Goal: Task Accomplishment & Management: Manage account settings

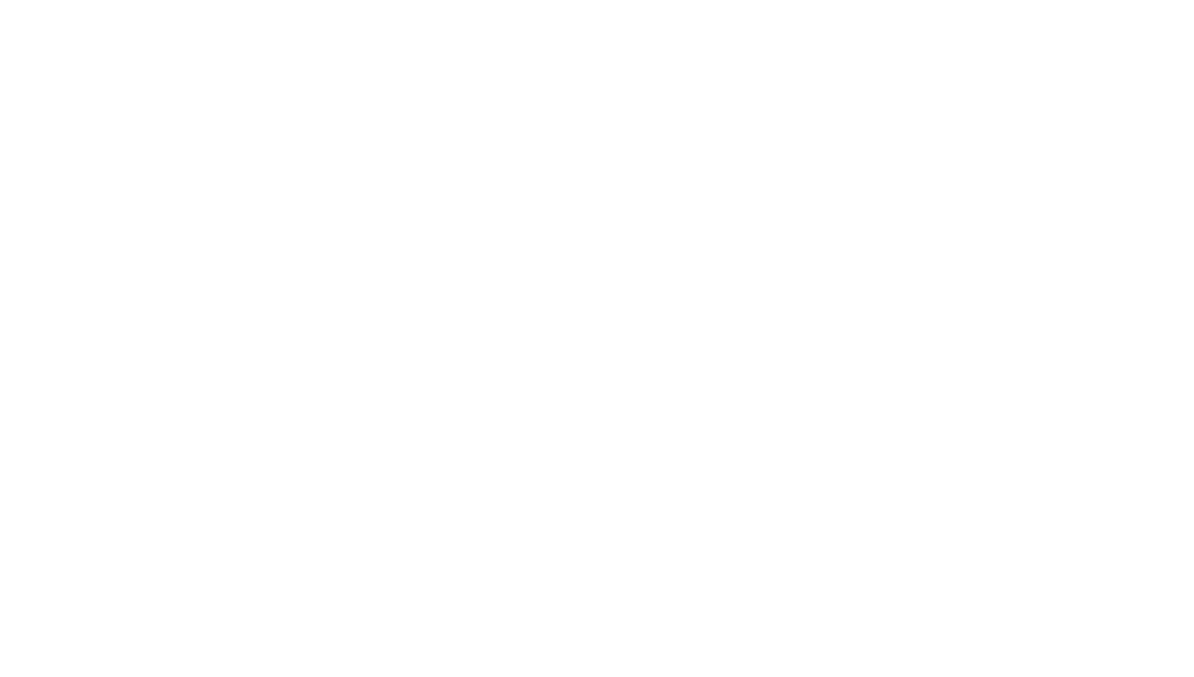
click at [513, 0] on html at bounding box center [597, 0] width 1194 height 0
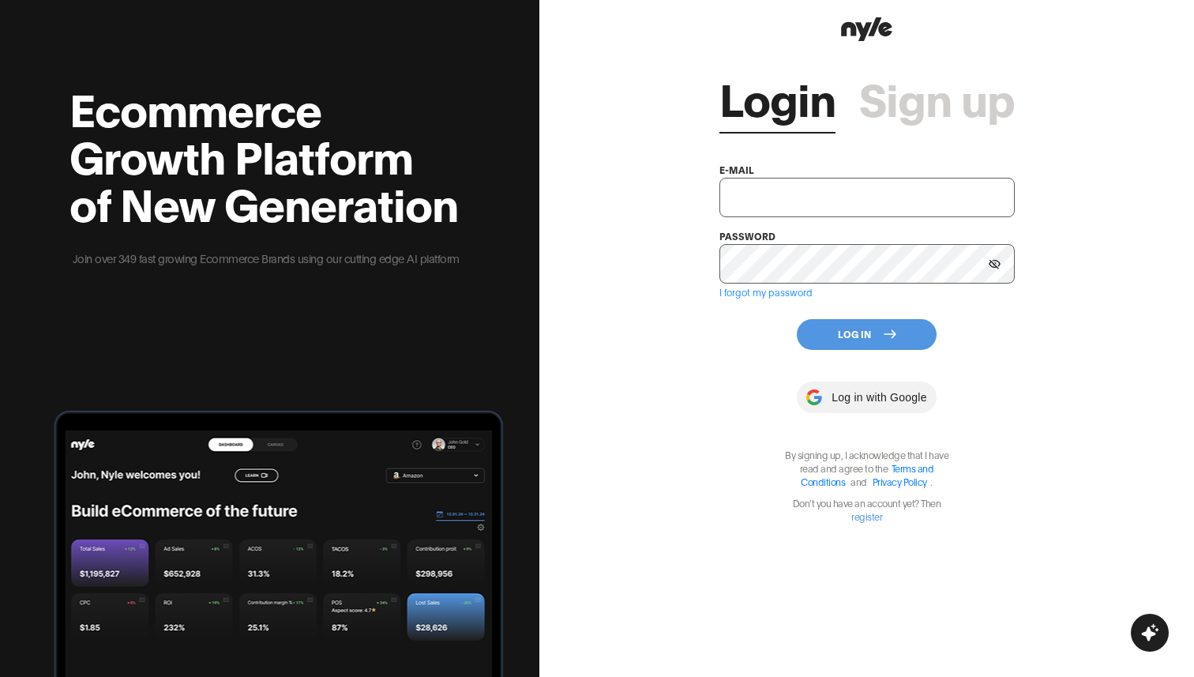
click at [513, 210] on div "Ecommerce Growth Platform of New Generation Join over 349 fast growing Ecommerc…" at bounding box center [269, 338] width 539 height 677
click at [809, 195] on input "text" at bounding box center [866, 197] width 296 height 39
paste input "7sdfafsd342QQ!83"
type input "7sdfafsd342QQ!83"
click at [771, 198] on input "text" at bounding box center [866, 197] width 296 height 39
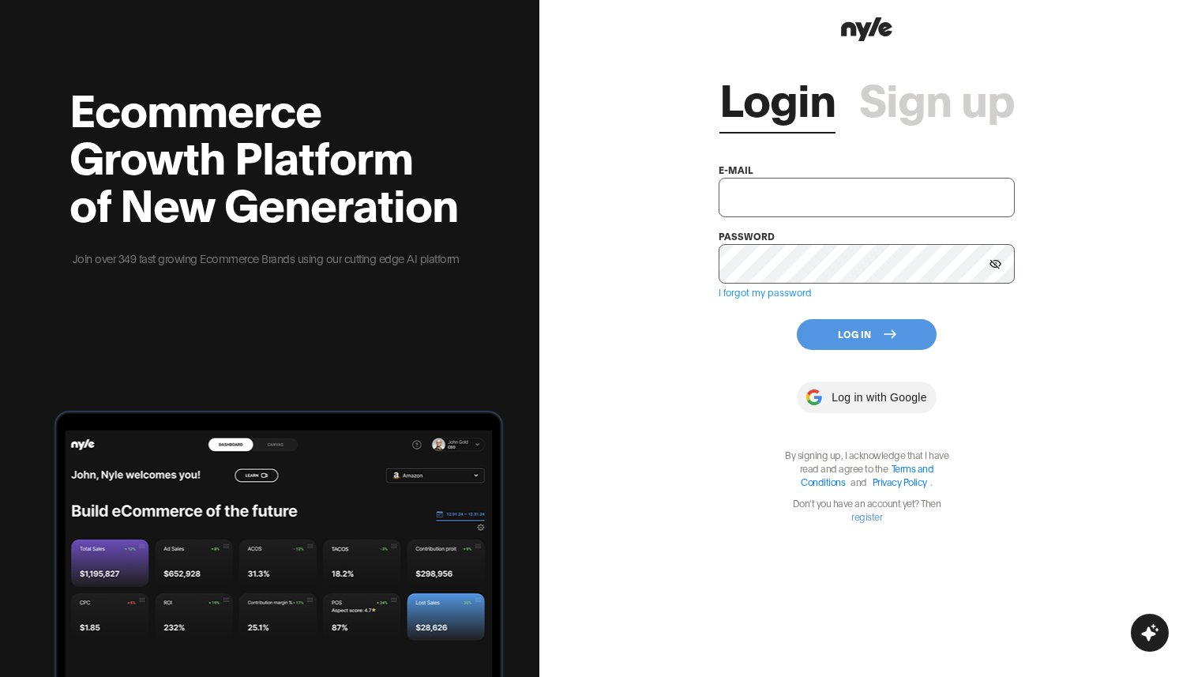
paste input "[EMAIL_ADDRESS][DOMAIN_NAME]"
type input "[EMAIL_ADDRESS][DOMAIN_NAME]"
click at [869, 324] on button "Log In" at bounding box center [867, 334] width 140 height 31
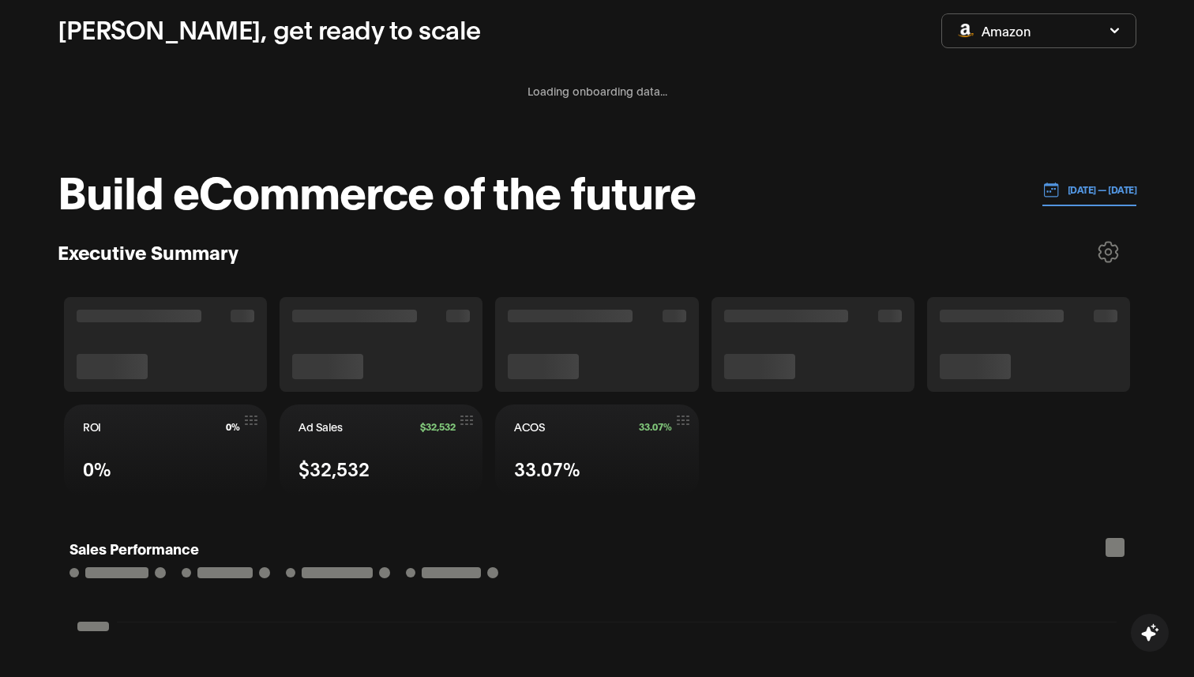
scroll to position [178, 0]
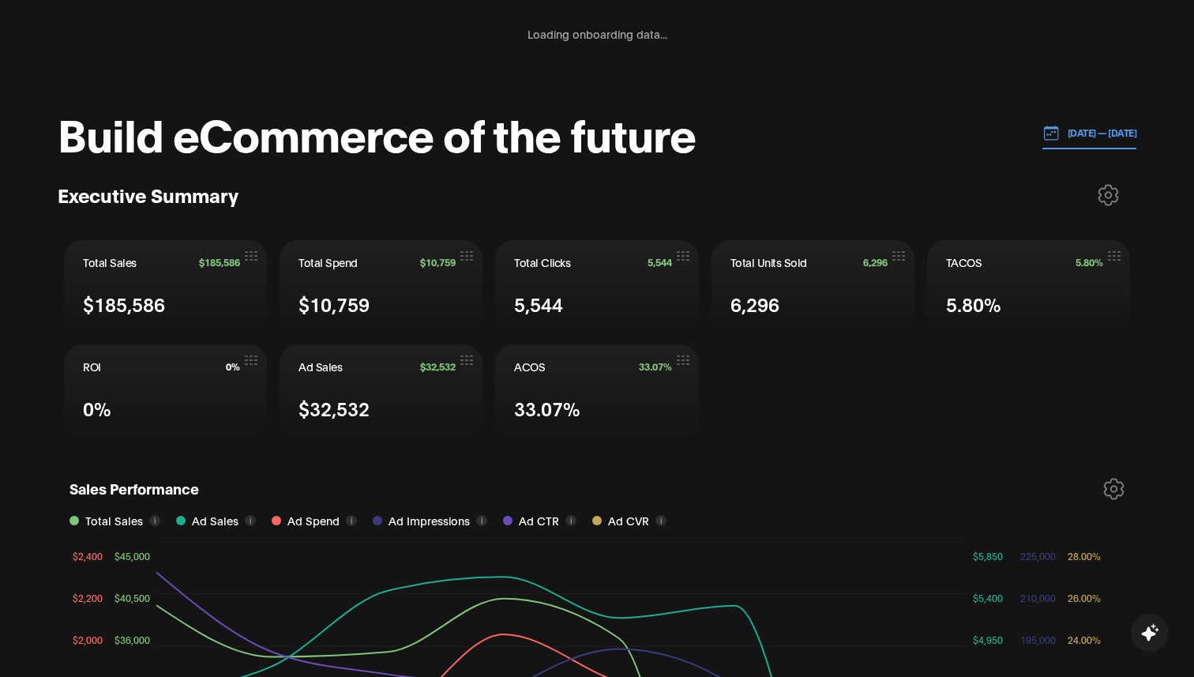
click at [418, 212] on div "Executive Summary" at bounding box center [597, 194] width 1078 height 39
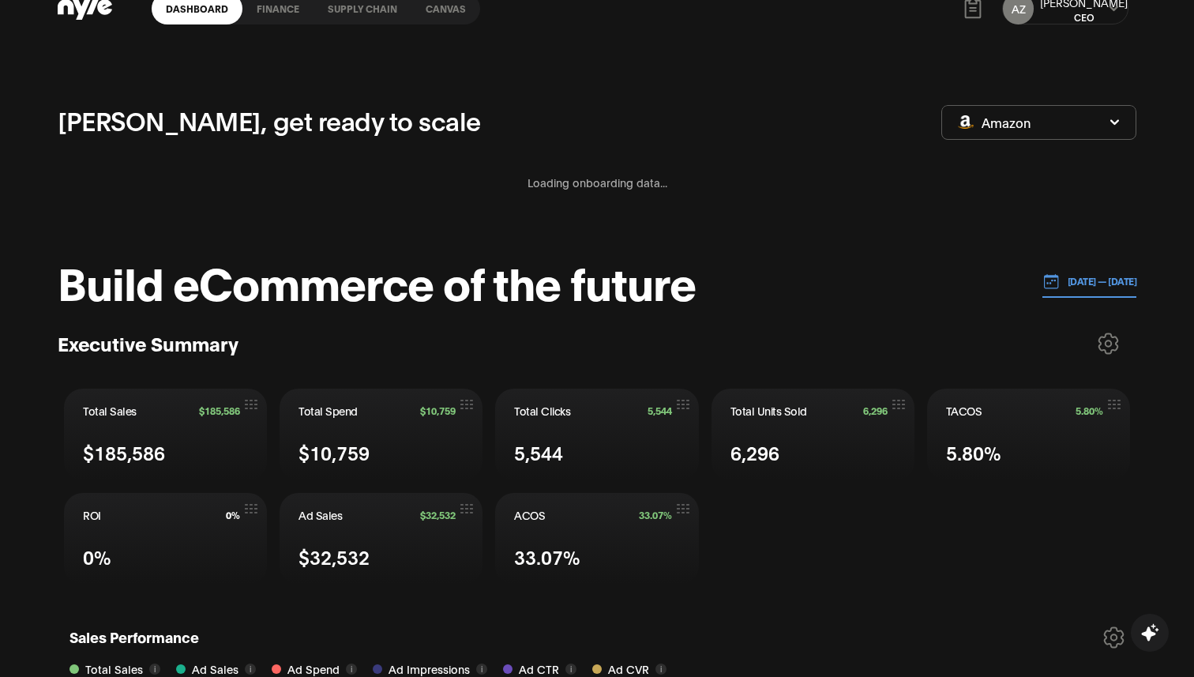
scroll to position [0, 0]
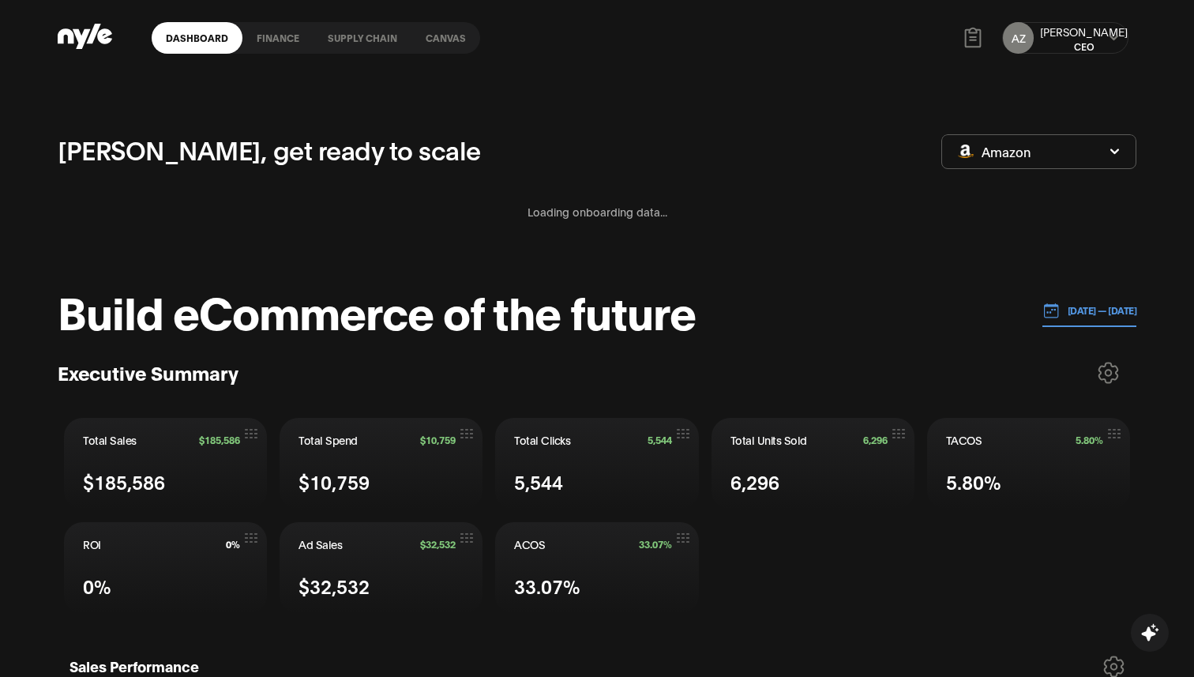
click at [1040, 156] on button "Amazon" at bounding box center [1038, 151] width 195 height 35
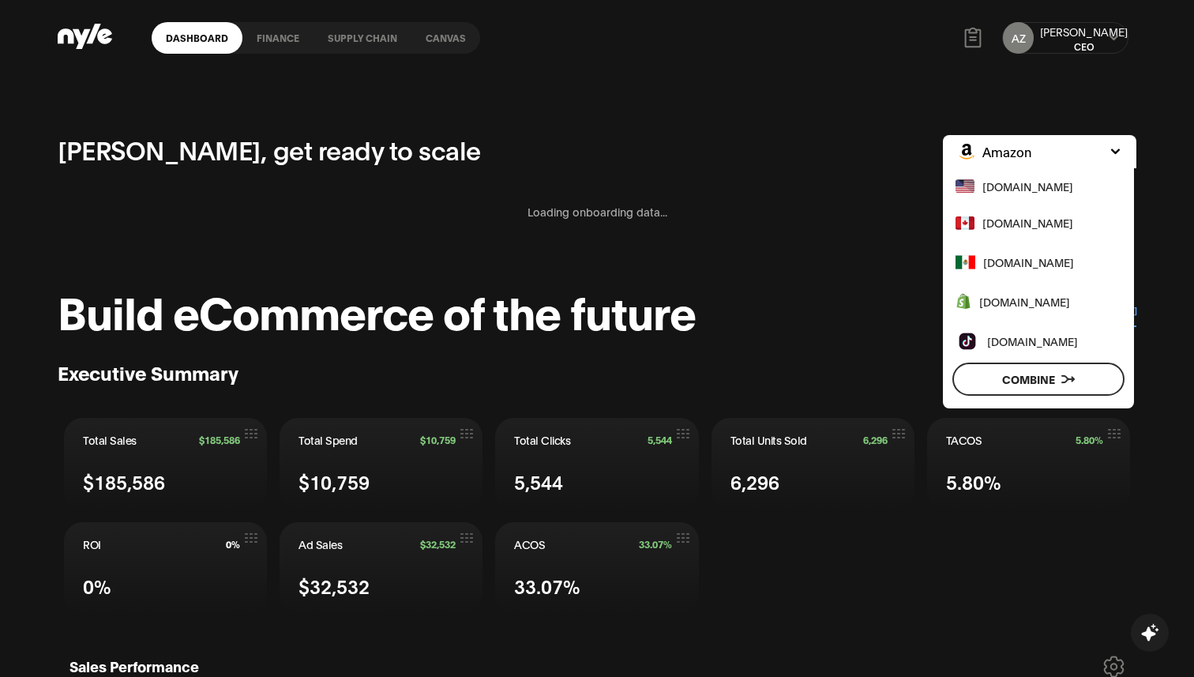
click at [846, 187] on div "Loading onboarding data..." at bounding box center [597, 211] width 1078 height 55
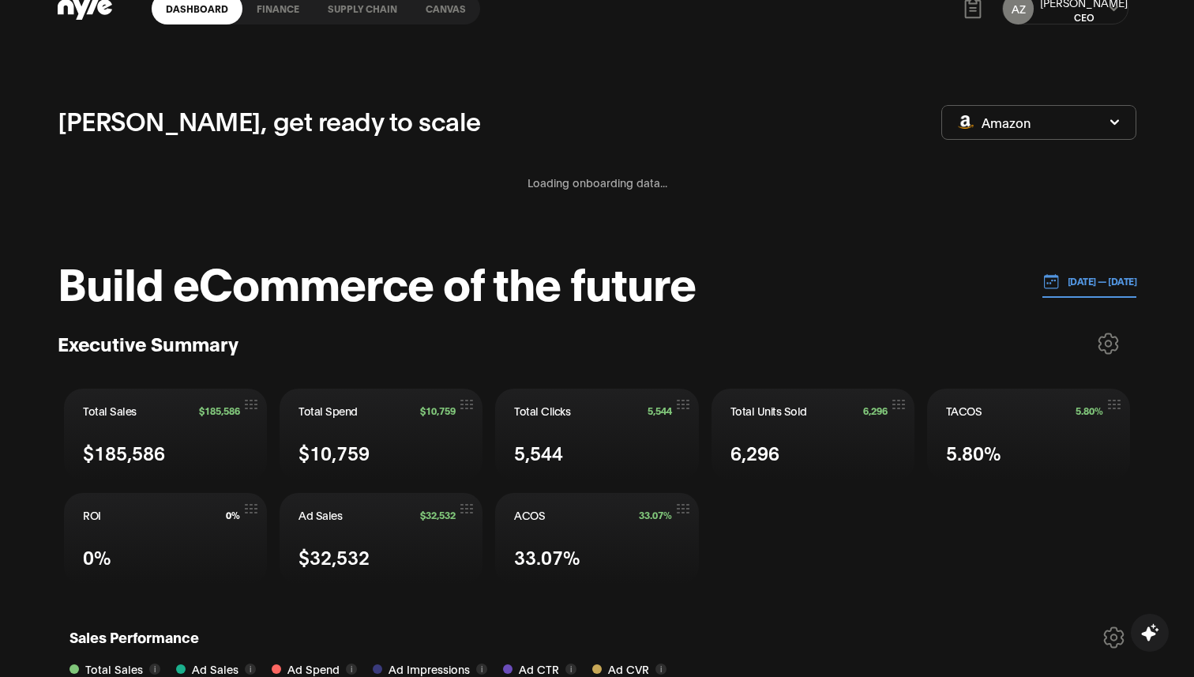
scroll to position [31, 0]
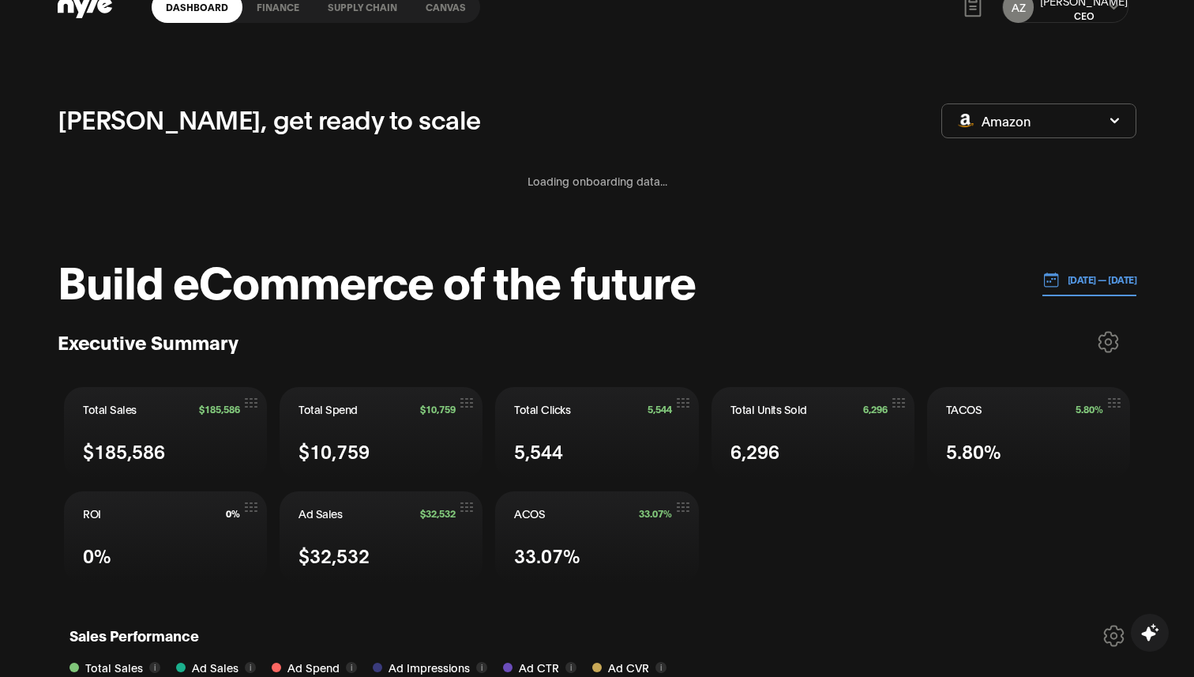
click at [1007, 138] on div "Aleksei, get ready to scale Amazon" at bounding box center [597, 120] width 1078 height 42
click at [1011, 133] on button "Amazon" at bounding box center [1038, 120] width 195 height 35
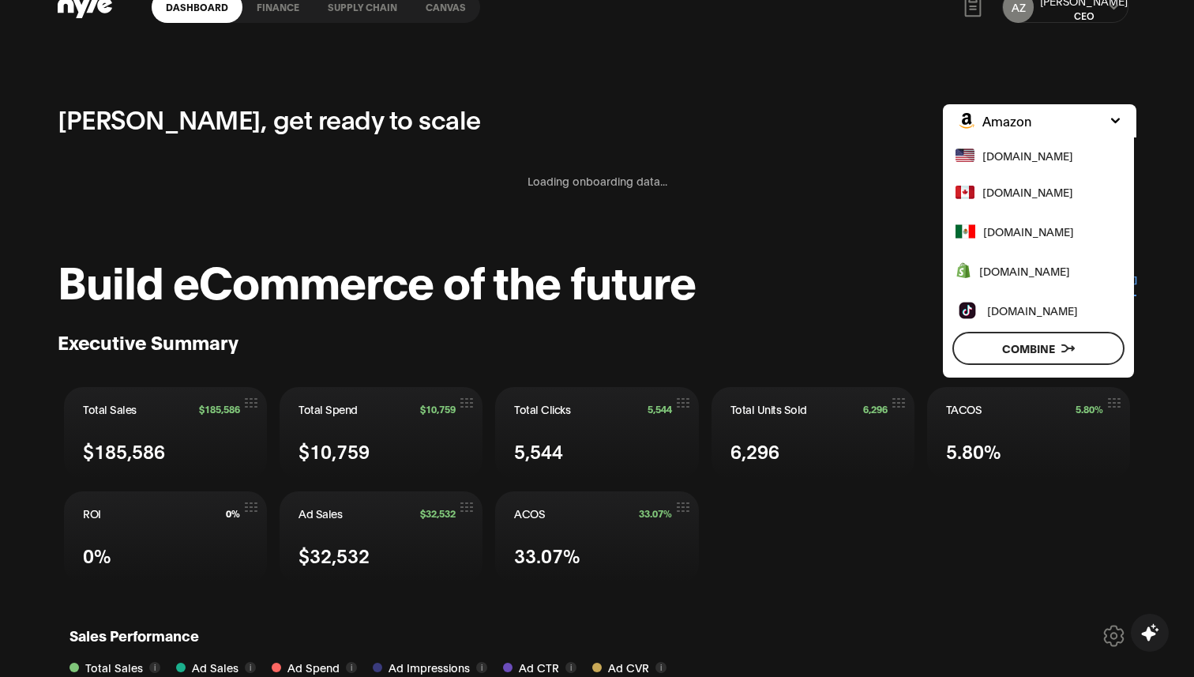
click at [1006, 197] on span "[DOMAIN_NAME]" at bounding box center [1027, 191] width 91 height 17
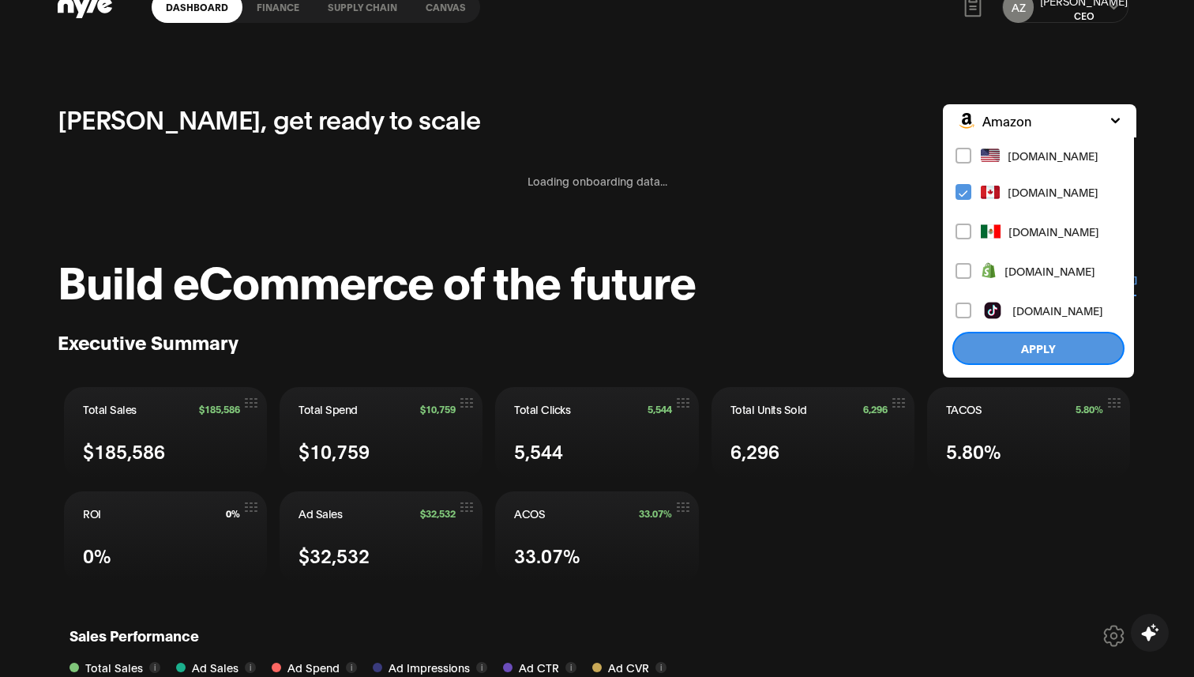
click at [1019, 344] on button "Apply" at bounding box center [1038, 348] width 172 height 33
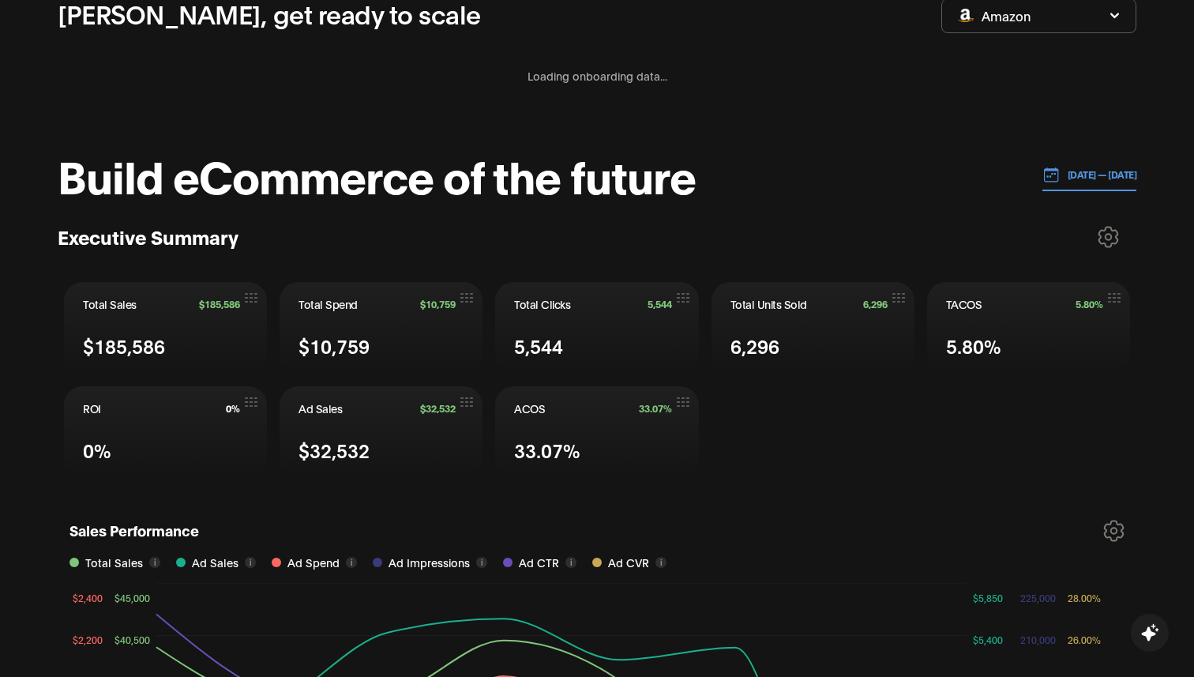
scroll to position [138, 0]
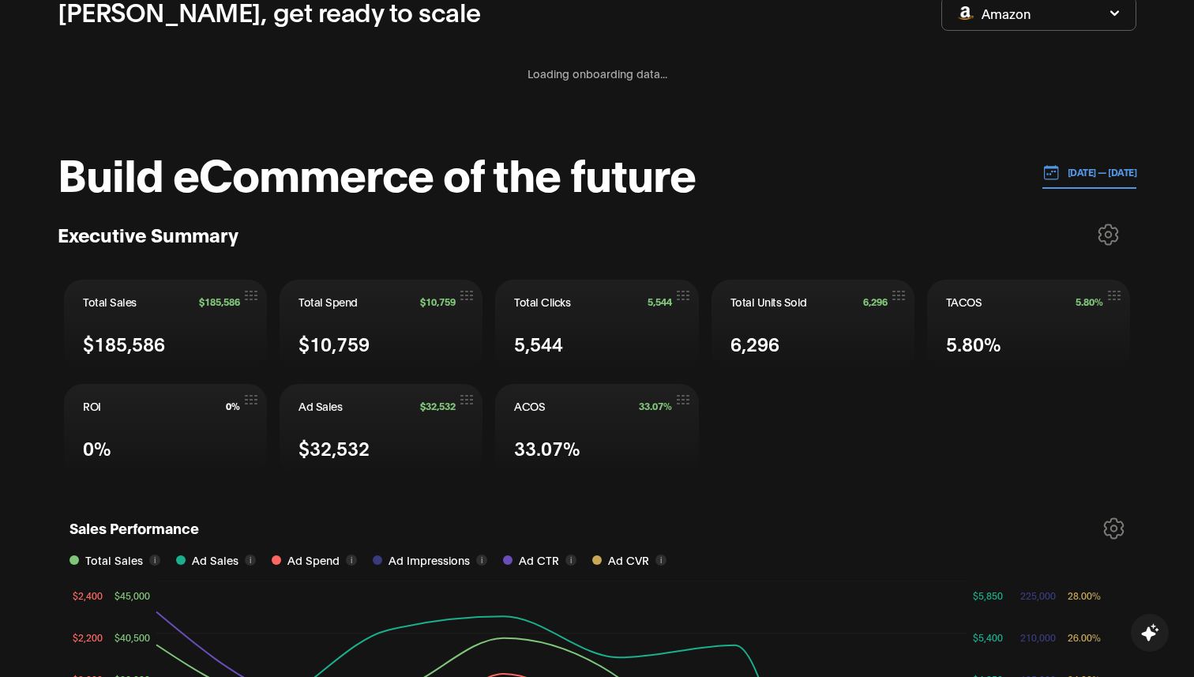
click at [1045, 157] on button "[DATE] — [DATE]" at bounding box center [1089, 172] width 95 height 32
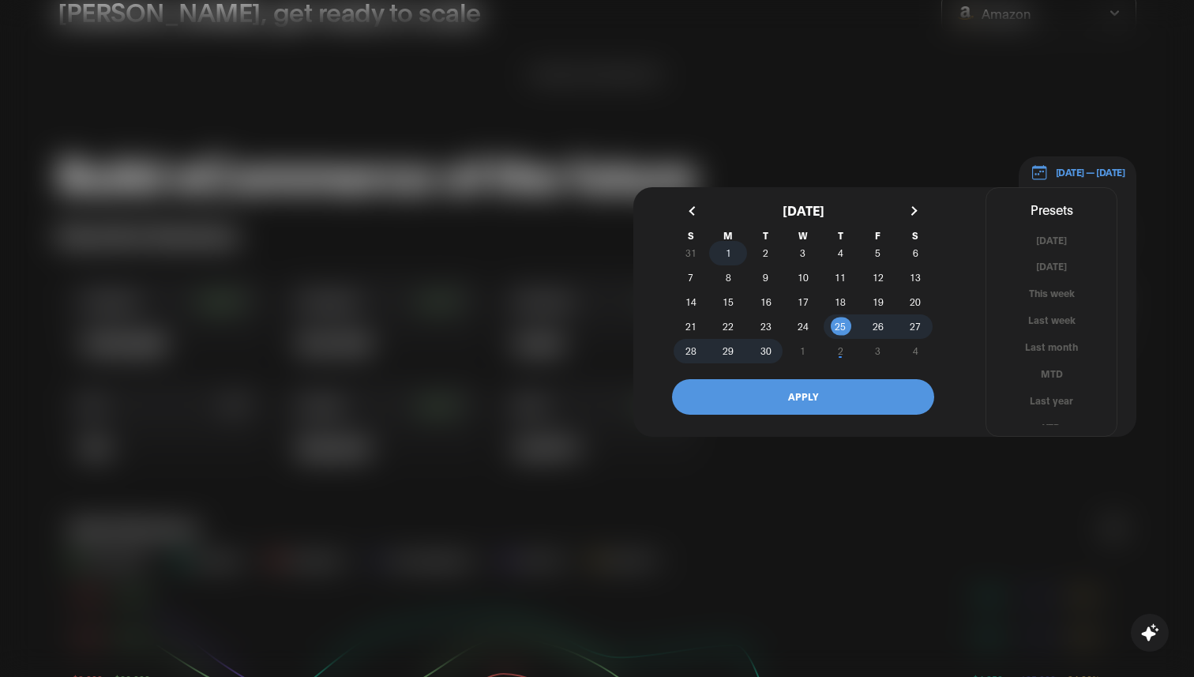
click at [728, 251] on span "1" at bounding box center [729, 252] width 6 height 28
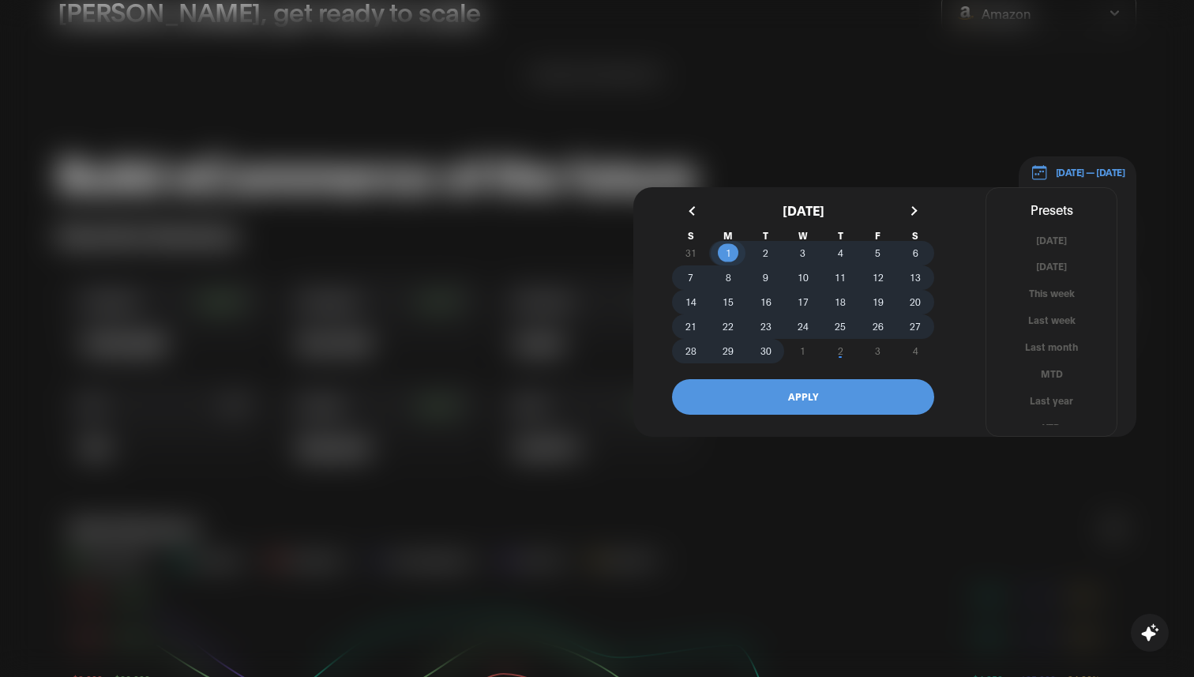
drag, startPoint x: 767, startPoint y: 344, endPoint x: 774, endPoint y: 351, distance: 9.5
click at [767, 344] on span "30" at bounding box center [765, 350] width 11 height 28
click at [820, 403] on button "APPLY" at bounding box center [803, 397] width 262 height 36
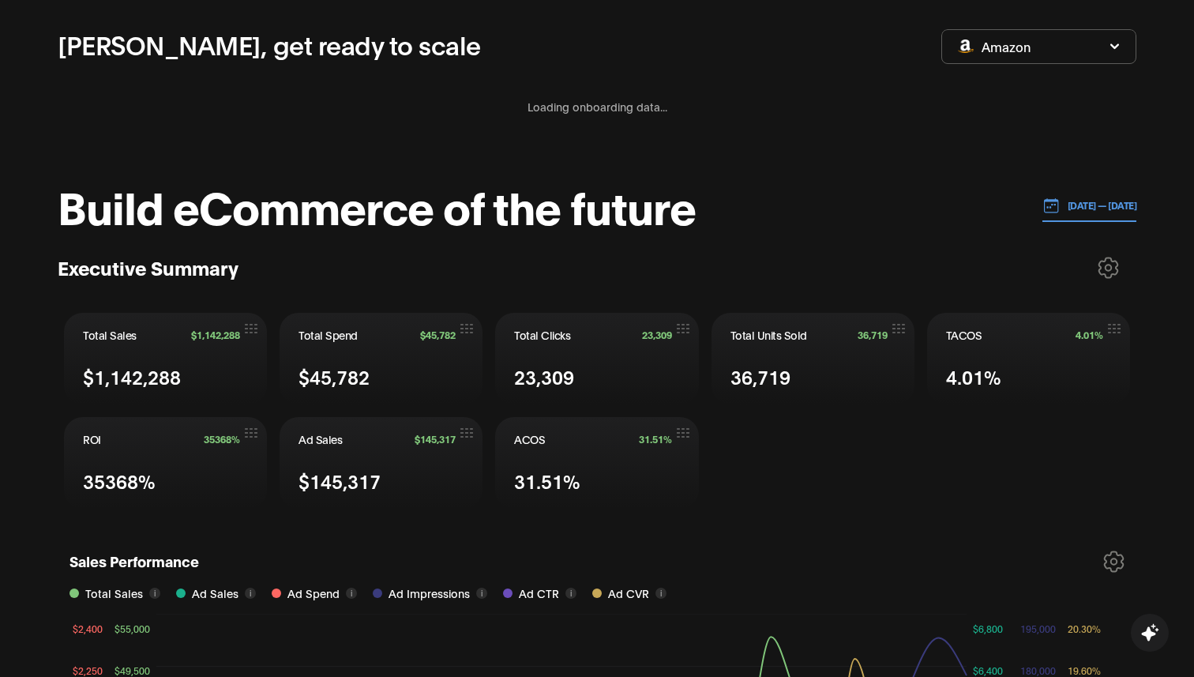
scroll to position [99, 0]
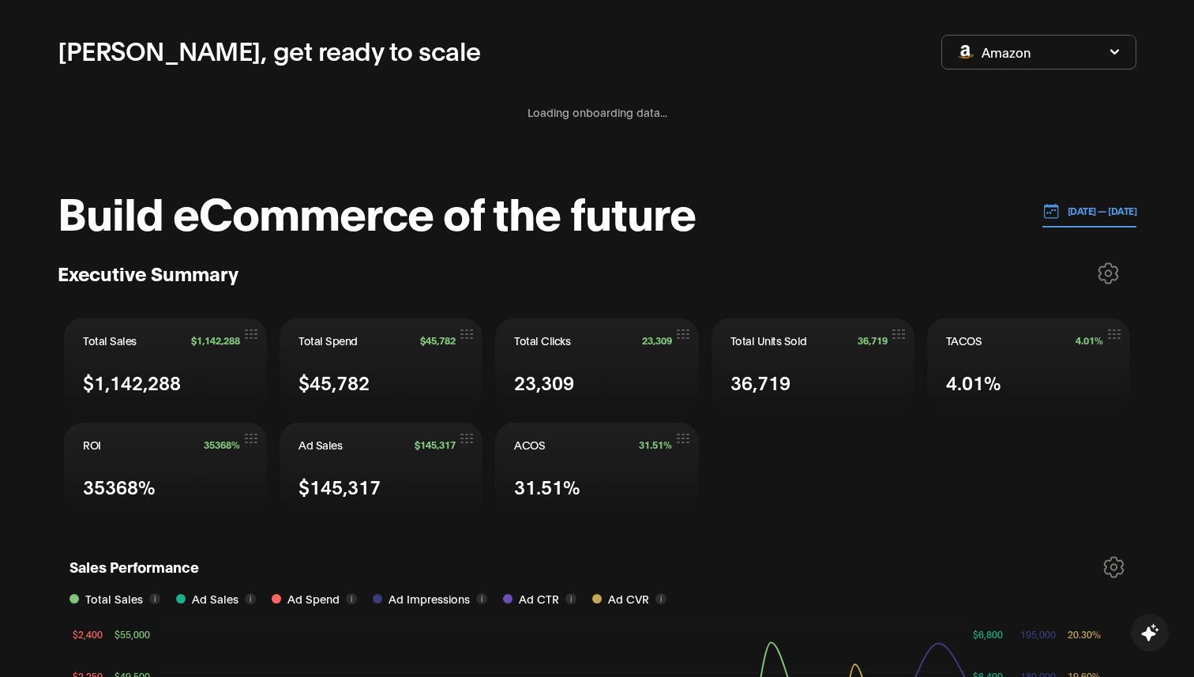
click at [1052, 48] on button "Amazon" at bounding box center [1038, 52] width 195 height 35
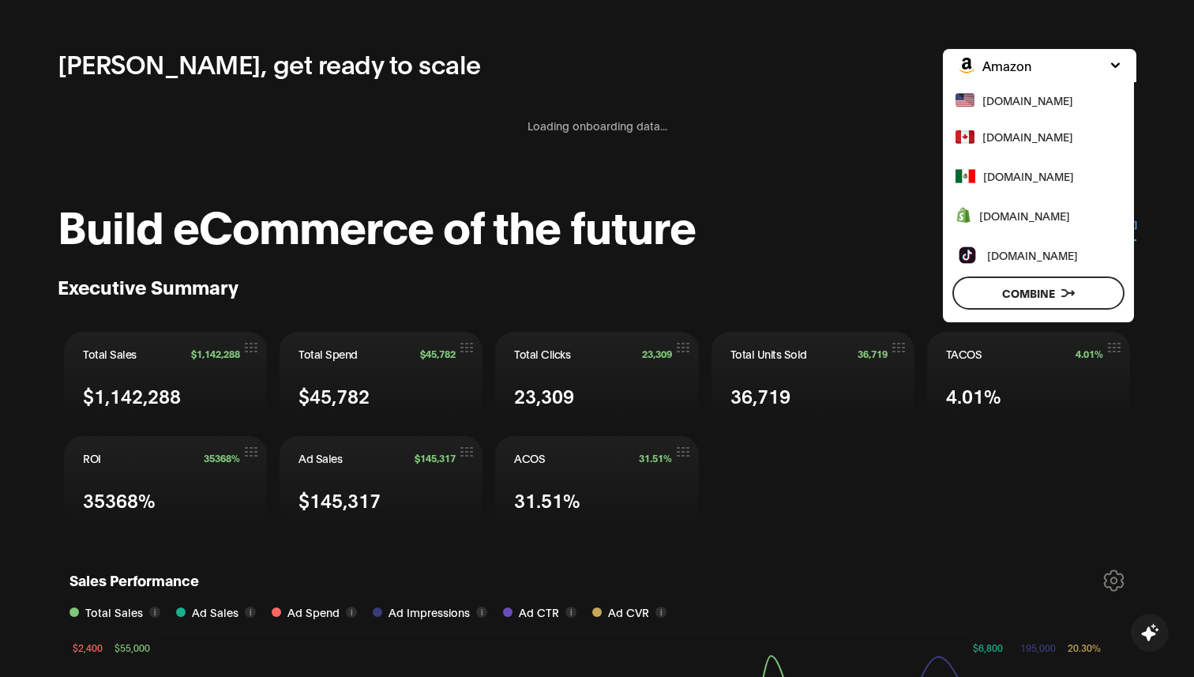
scroll to position [87, 0]
click at [1039, 107] on span "[DOMAIN_NAME]" at bounding box center [1027, 99] width 91 height 17
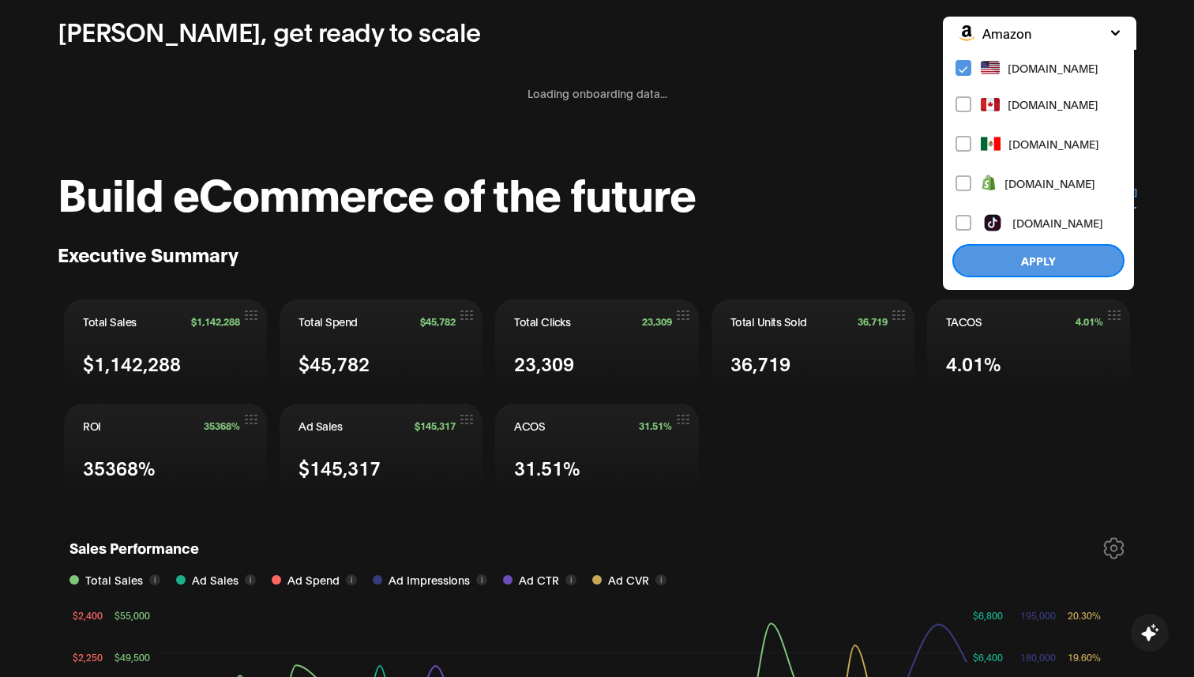
scroll to position [121, 0]
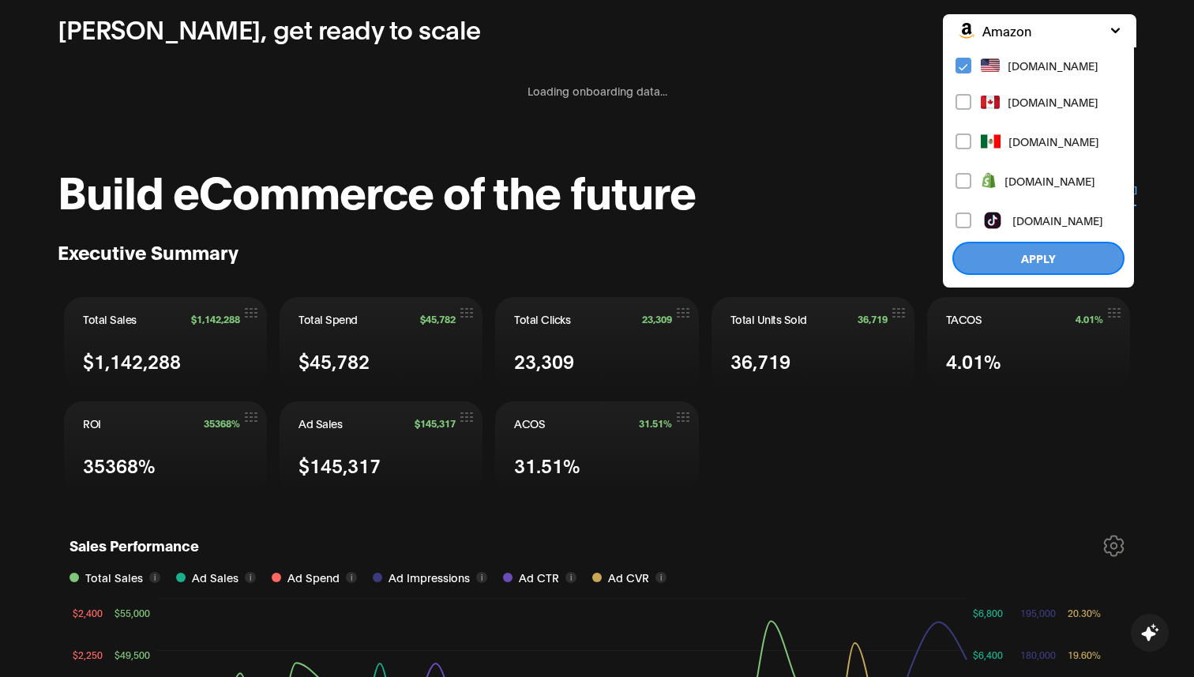
click at [1016, 257] on button "Apply" at bounding box center [1038, 258] width 172 height 33
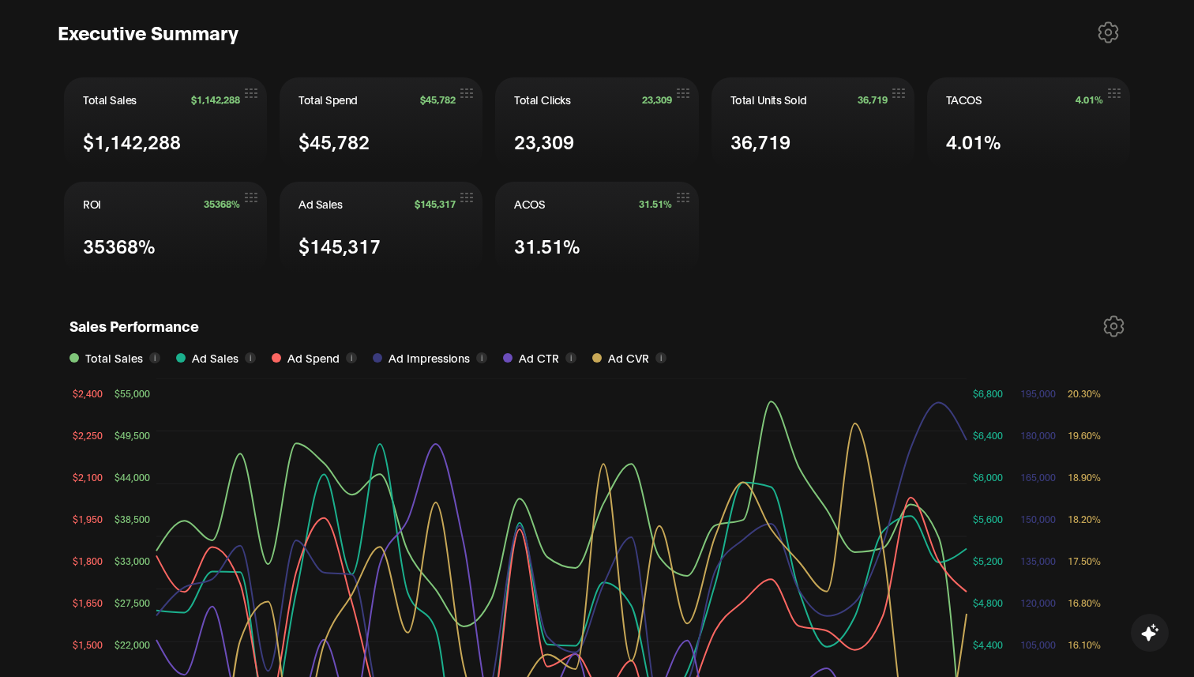
scroll to position [0, 0]
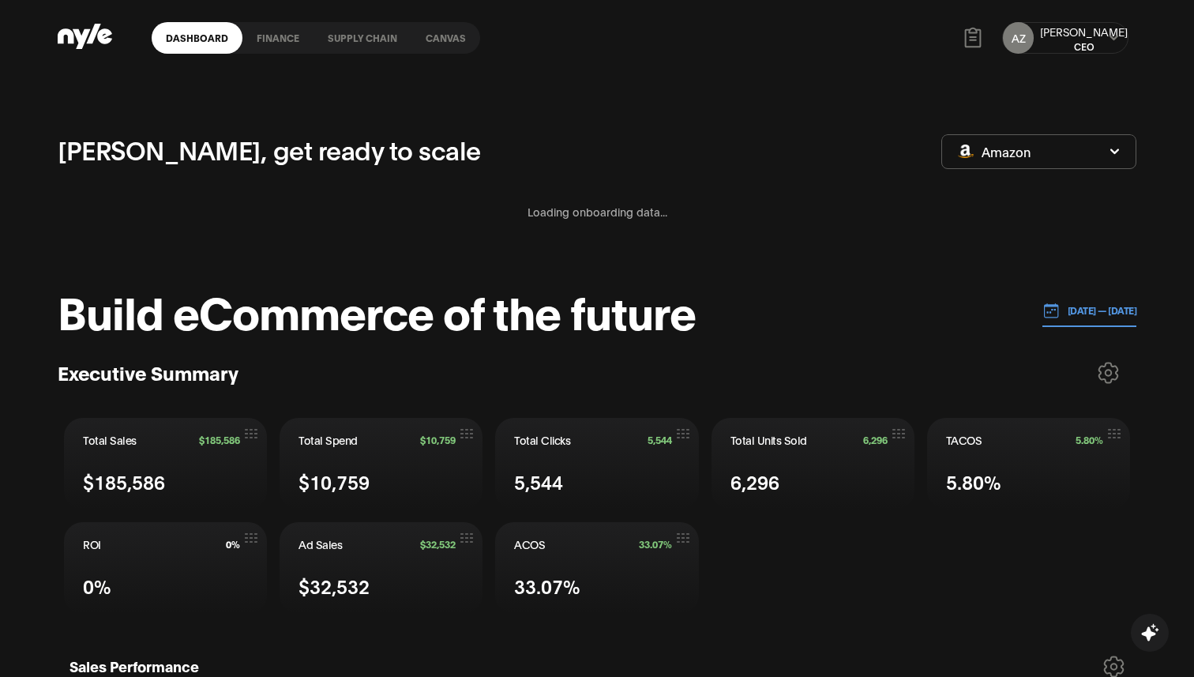
click at [1053, 166] on button "Amazon" at bounding box center [1038, 151] width 195 height 35
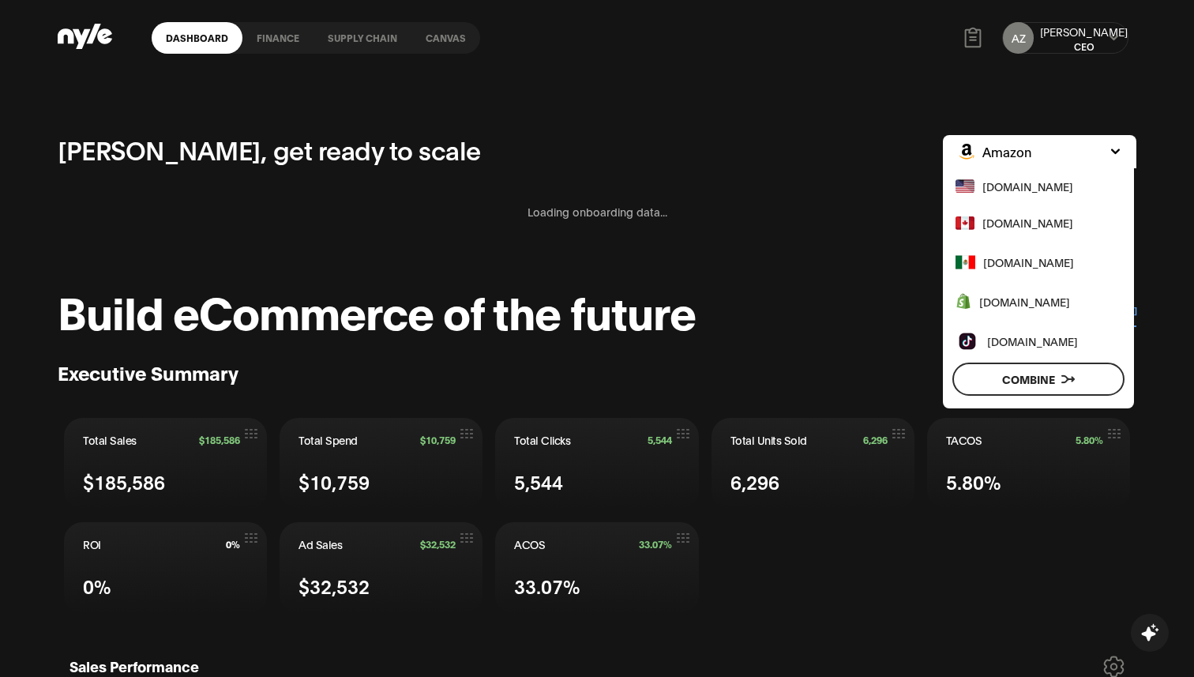
drag, startPoint x: 808, startPoint y: 131, endPoint x: 767, endPoint y: 125, distance: 41.5
click at [808, 131] on div "[PERSON_NAME], get ready to scale" at bounding box center [500, 151] width 885 height 42
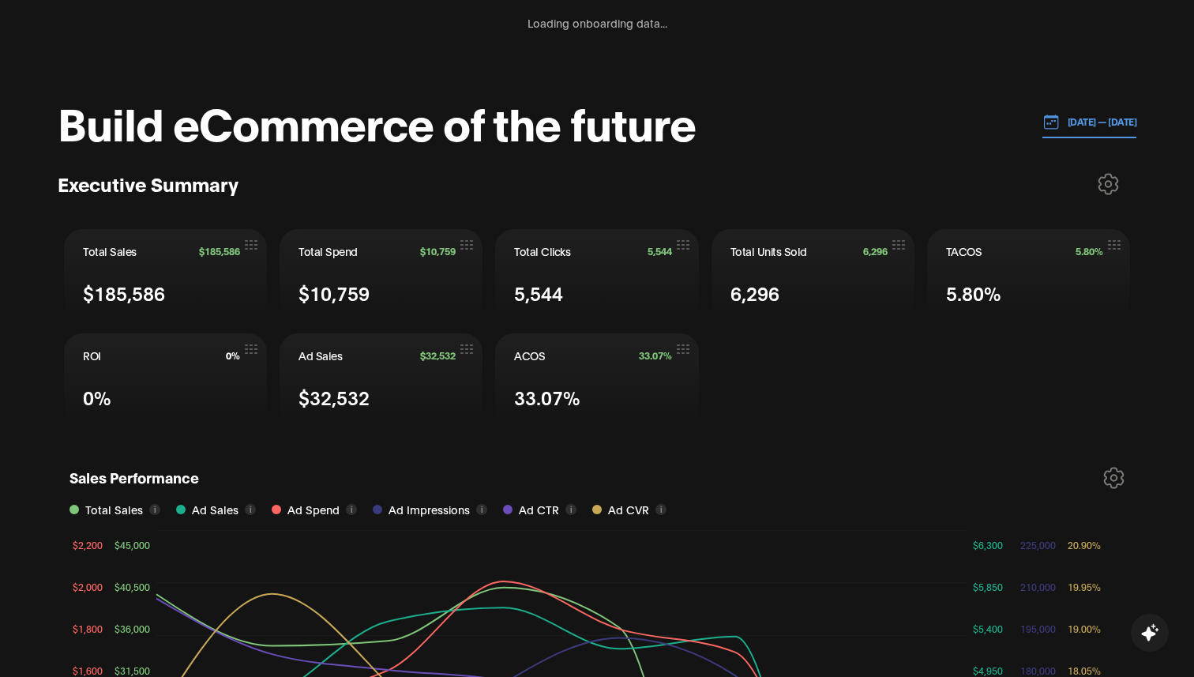
scroll to position [183, 0]
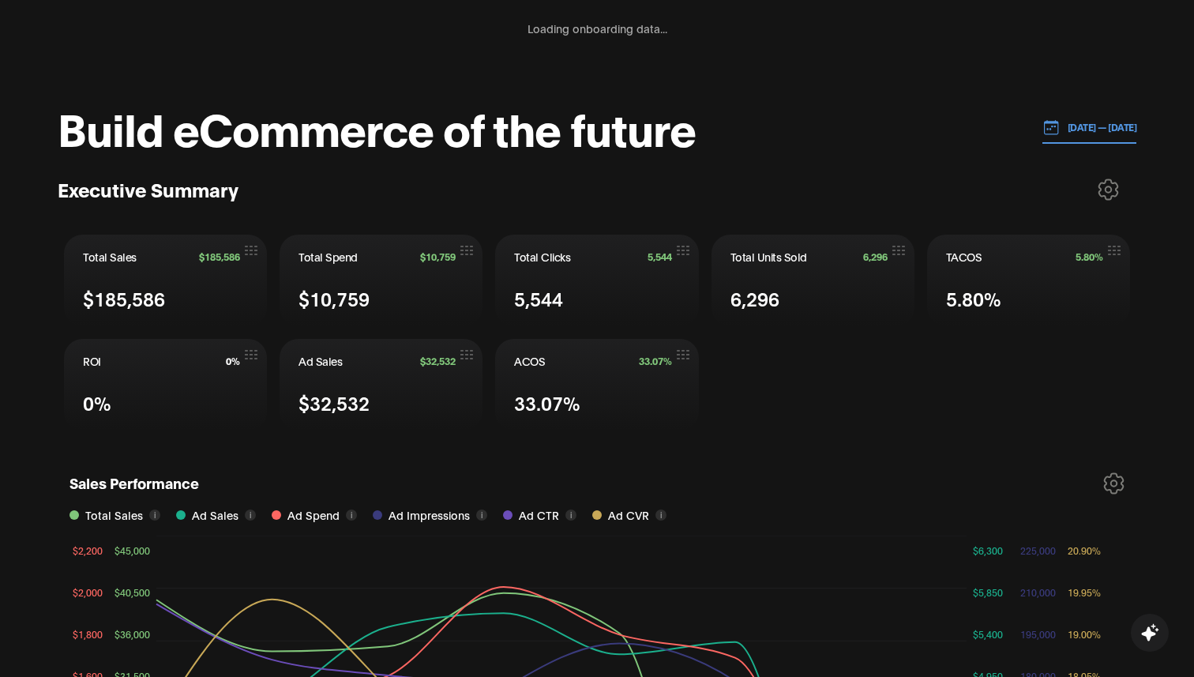
click at [1078, 123] on p "[DATE] — [DATE]" at bounding box center [1098, 127] width 77 height 14
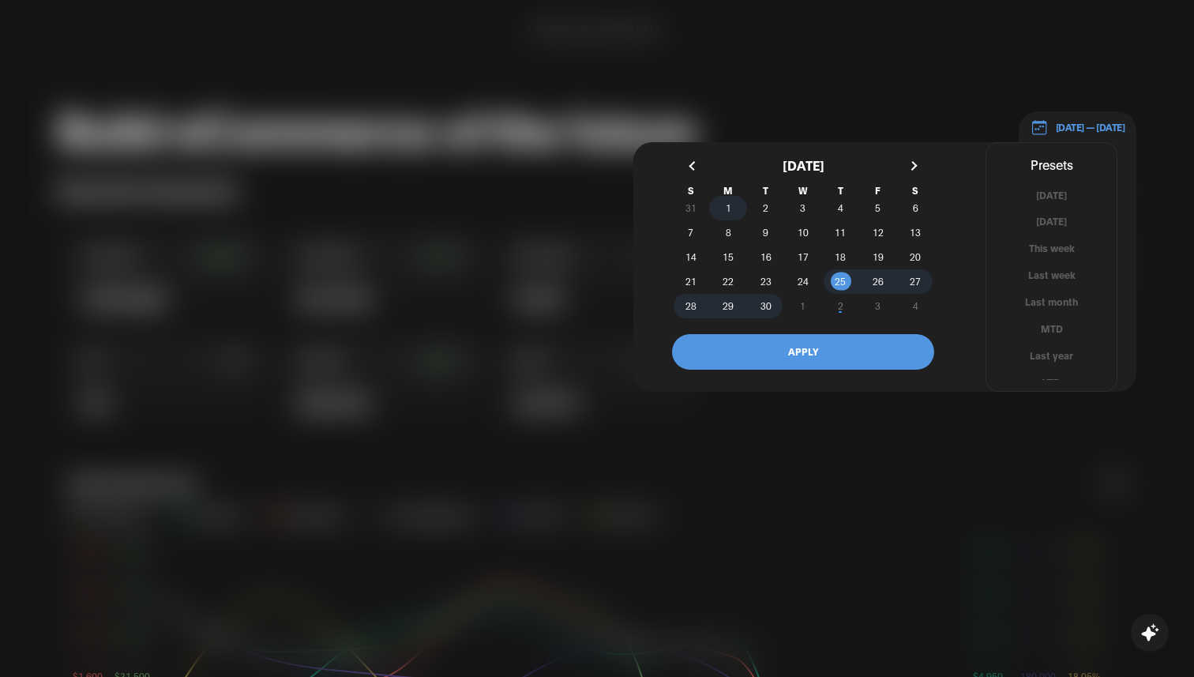
click at [733, 205] on span "1" at bounding box center [727, 208] width 37 height 17
click at [770, 303] on span "30" at bounding box center [765, 305] width 11 height 28
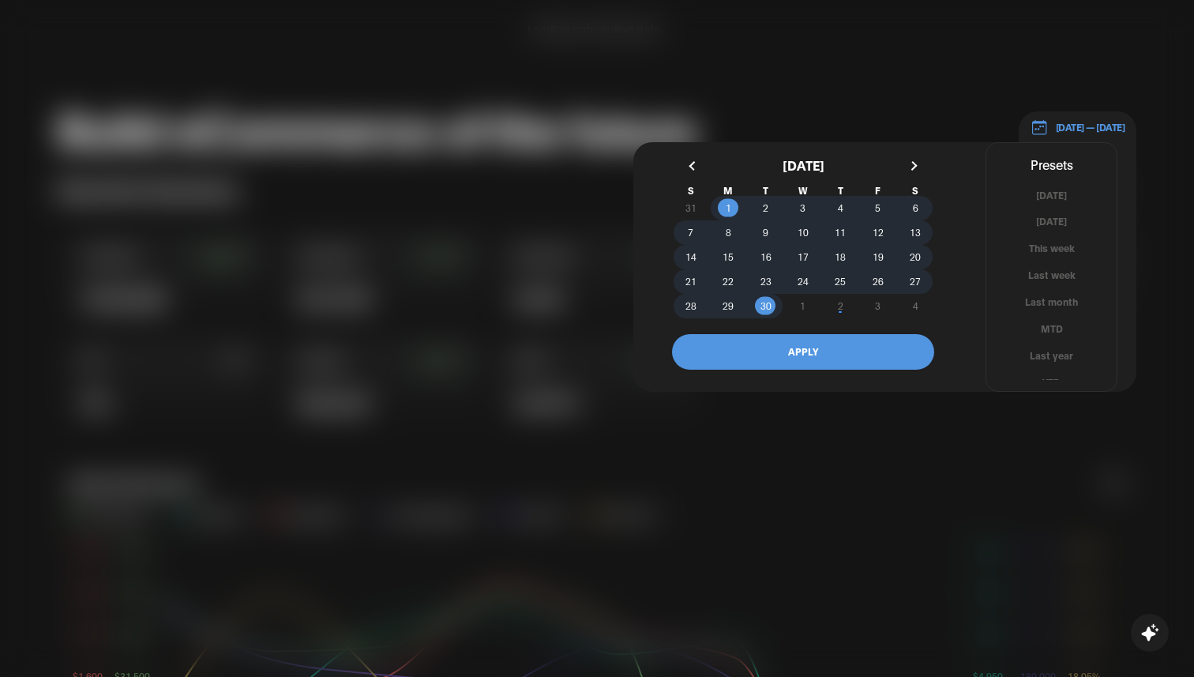
click at [816, 347] on button "APPLY" at bounding box center [803, 352] width 262 height 36
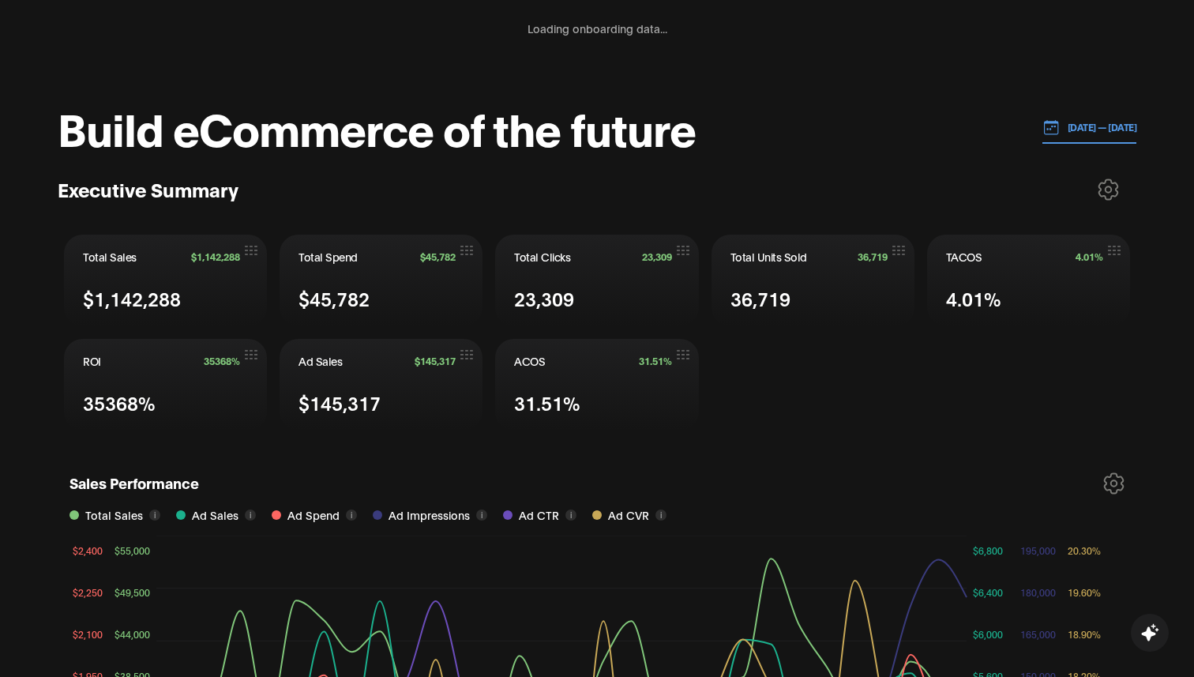
click at [1090, 123] on p "[DATE] — [DATE]" at bounding box center [1098, 127] width 77 height 14
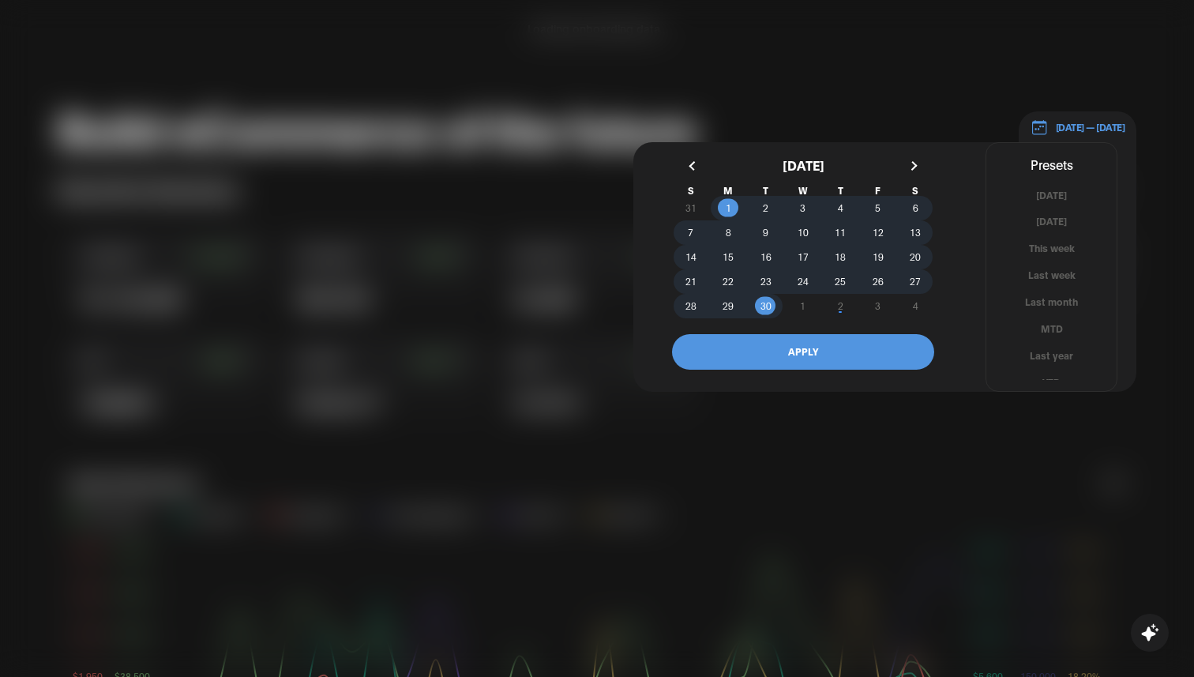
click at [699, 164] on button "button" at bounding box center [694, 166] width 28 height 28
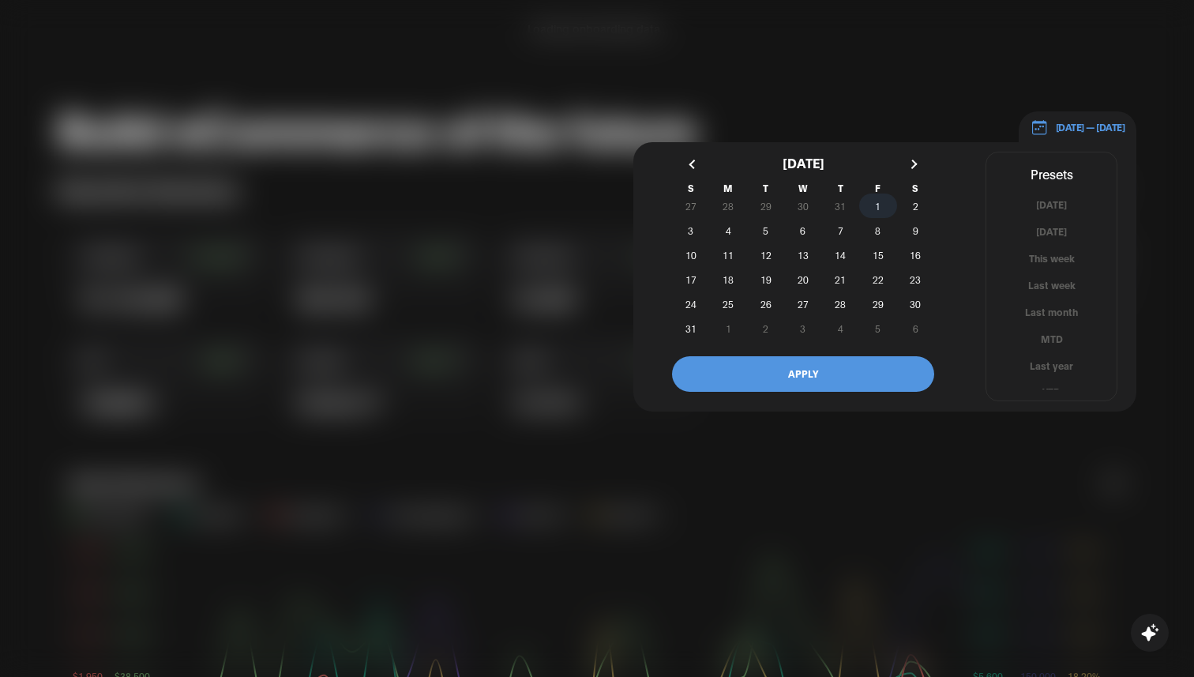
click at [869, 204] on span "1" at bounding box center [877, 205] width 37 height 17
drag, startPoint x: 687, startPoint y: 323, endPoint x: 726, endPoint y: 337, distance: 41.2
click at [687, 323] on span "31" at bounding box center [690, 328] width 11 height 28
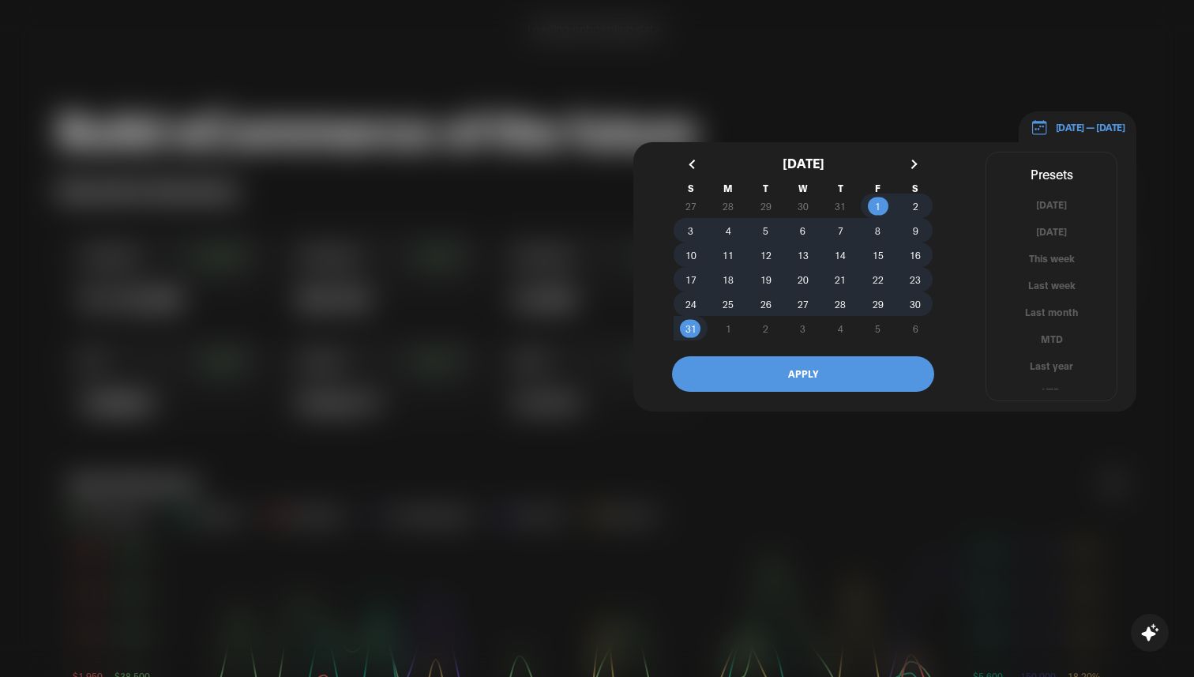
click at [777, 366] on button "APPLY" at bounding box center [803, 374] width 262 height 36
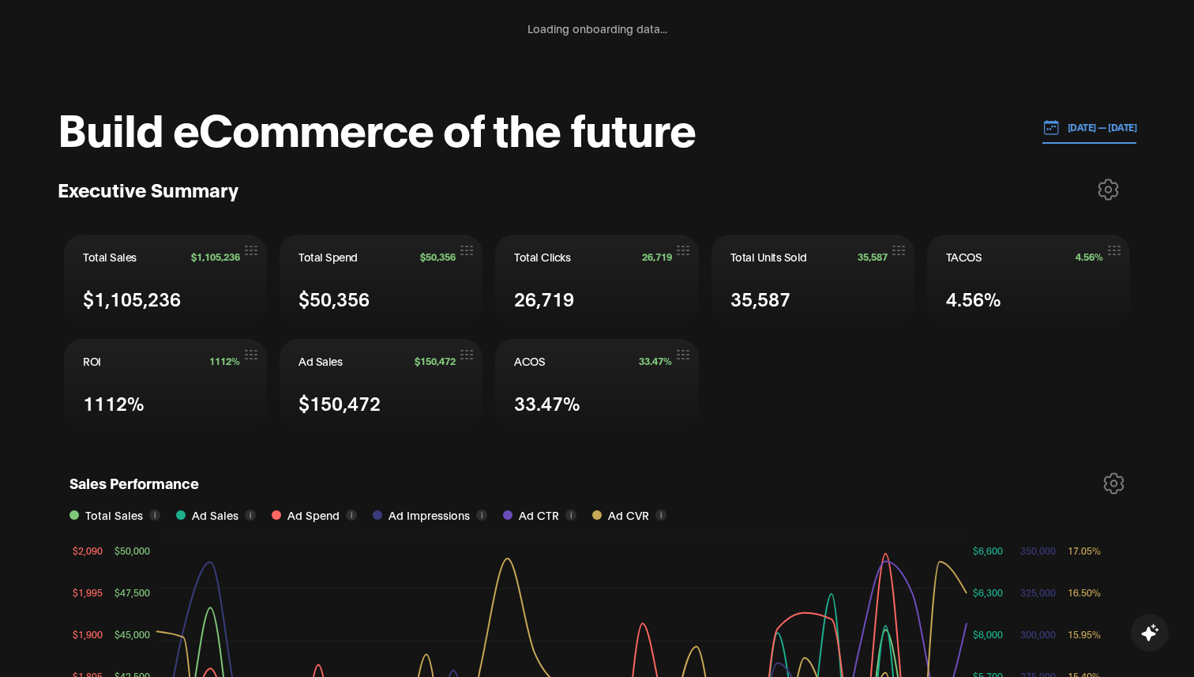
click at [1080, 131] on p "[DATE] — [DATE]" at bounding box center [1098, 127] width 77 height 14
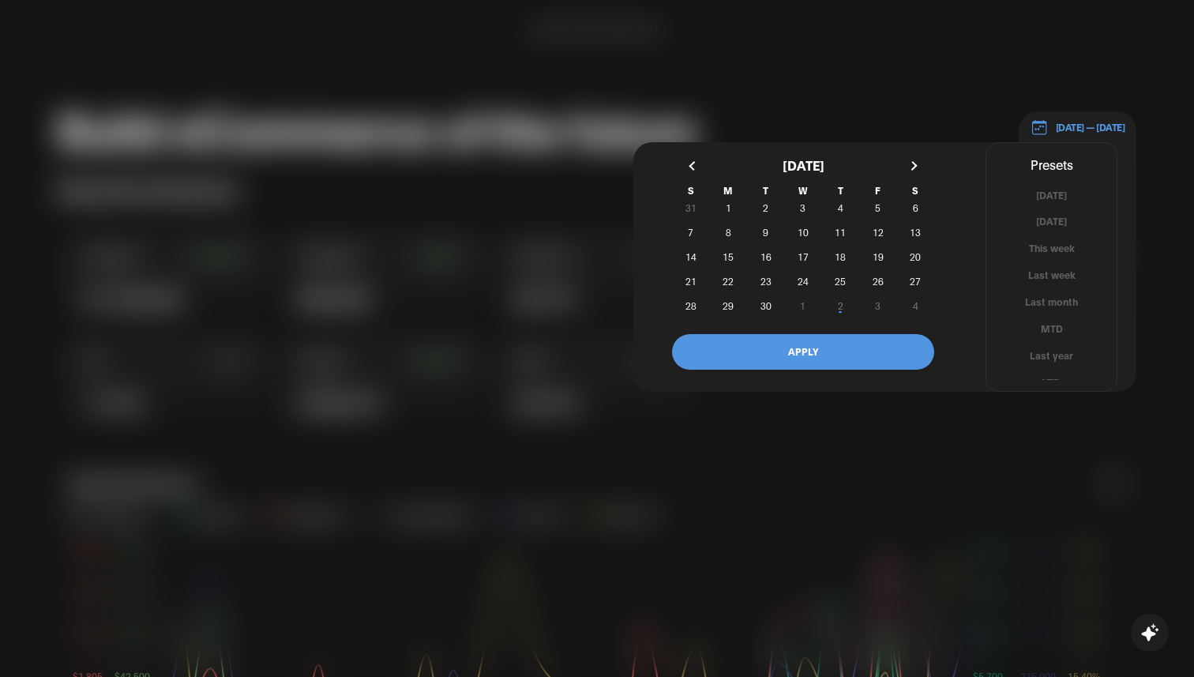
click at [1066, 302] on button "Last month" at bounding box center [1051, 301] width 130 height 15
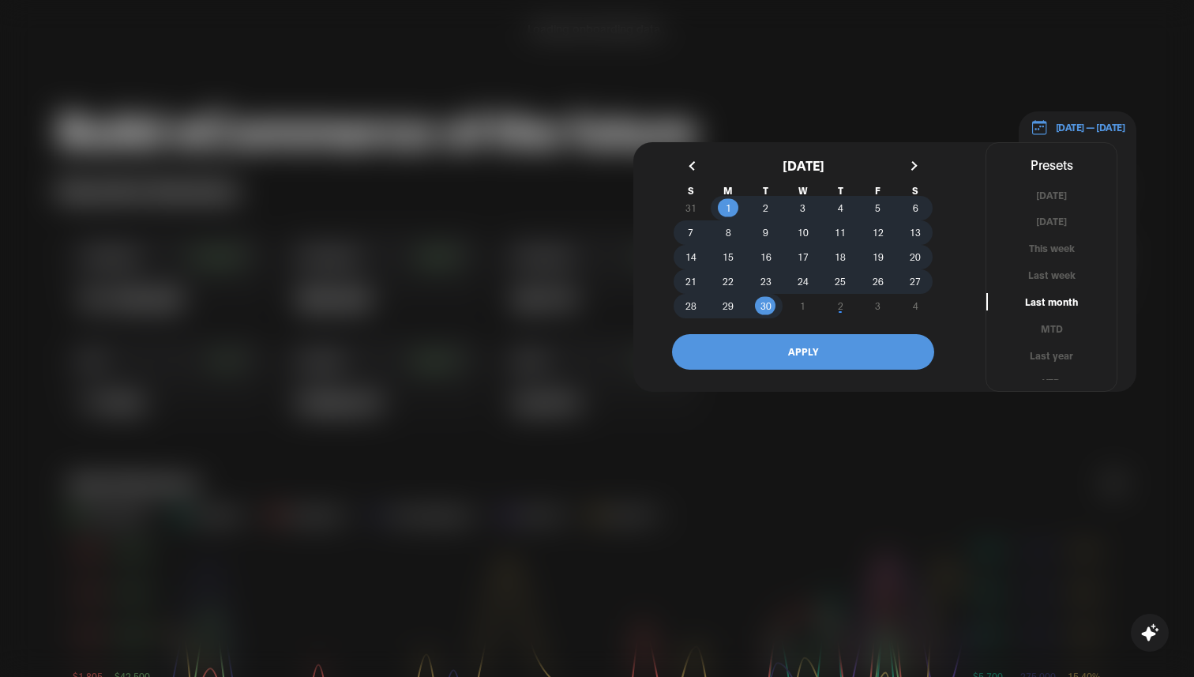
click at [693, 167] on button "button" at bounding box center [694, 166] width 28 height 28
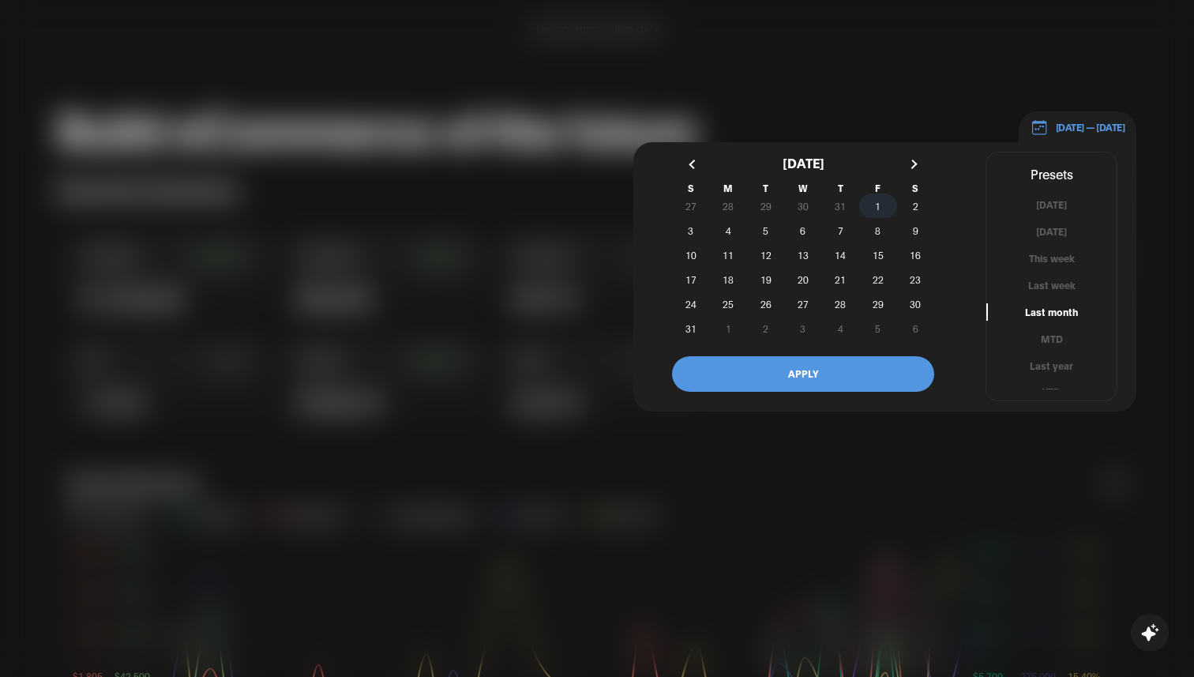
click at [883, 201] on span "1" at bounding box center [877, 205] width 37 height 17
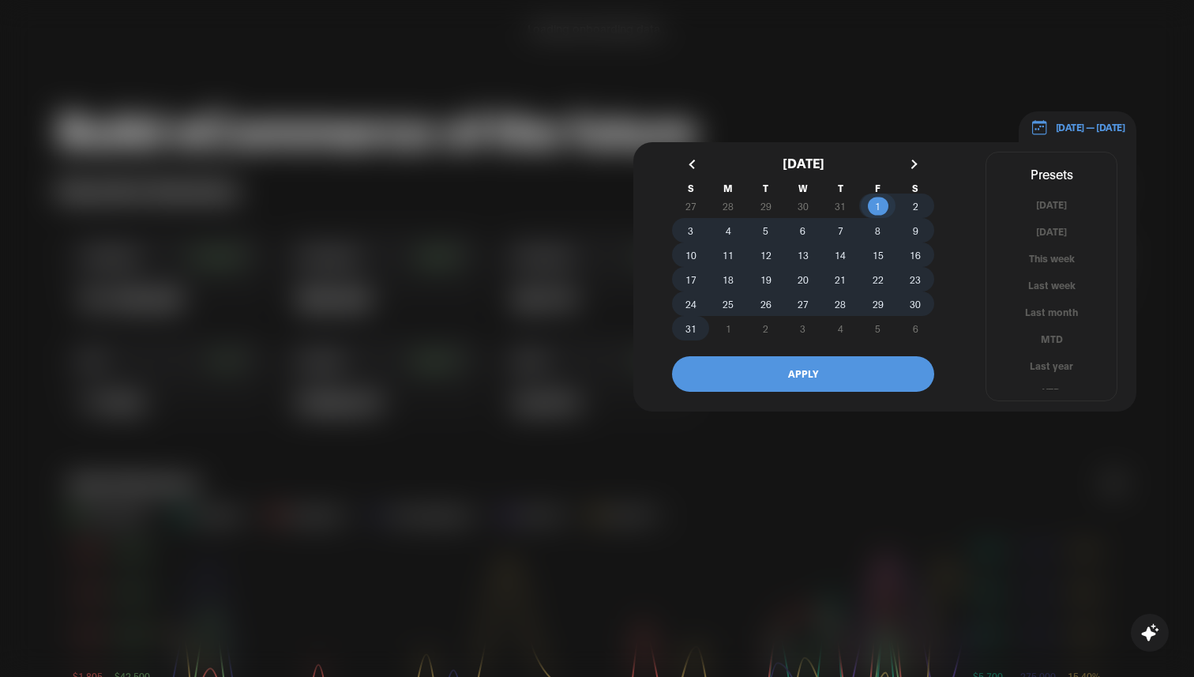
click at [687, 326] on span "31" at bounding box center [690, 328] width 11 height 28
click at [755, 372] on button "APPLY" at bounding box center [803, 374] width 262 height 36
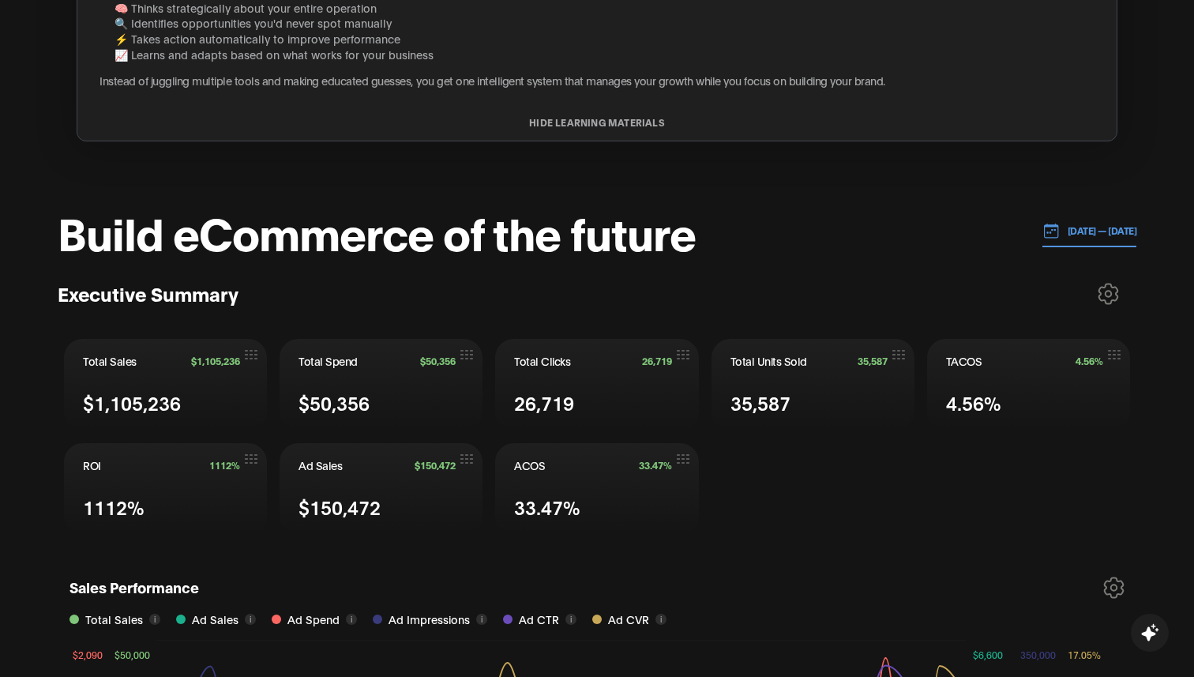
scroll to position [444, 0]
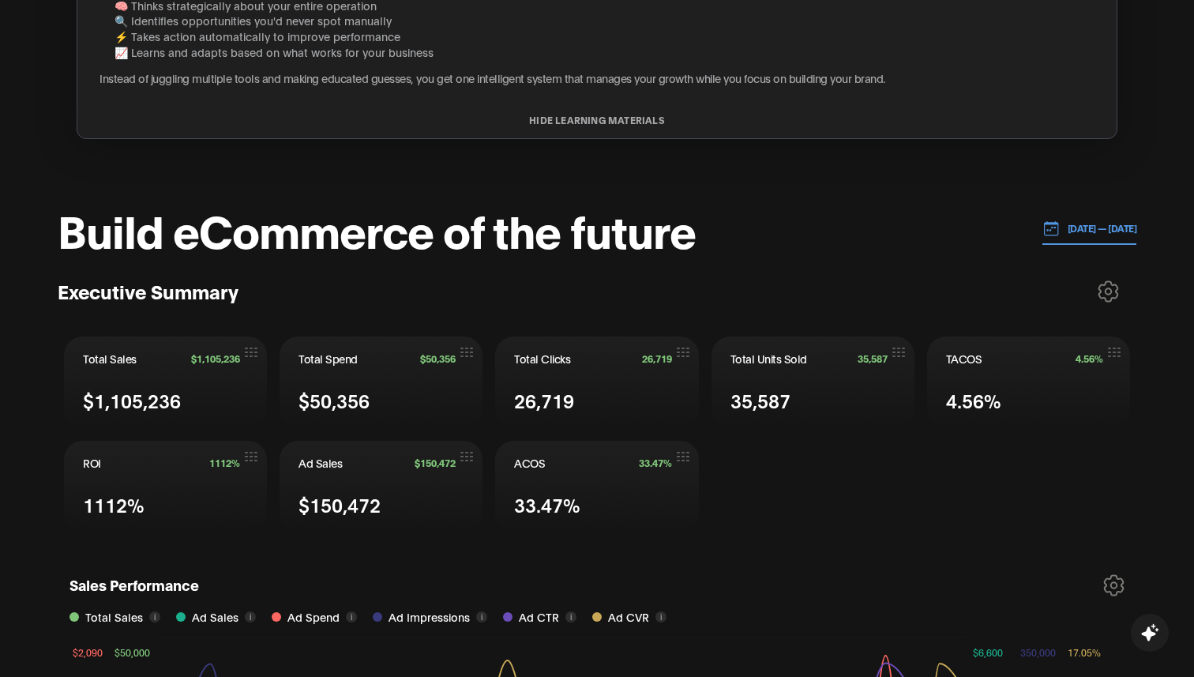
drag, startPoint x: 1045, startPoint y: 226, endPoint x: 1031, endPoint y: 226, distance: 14.2
click at [1060, 226] on p "[DATE] — [DATE]" at bounding box center [1098, 228] width 77 height 14
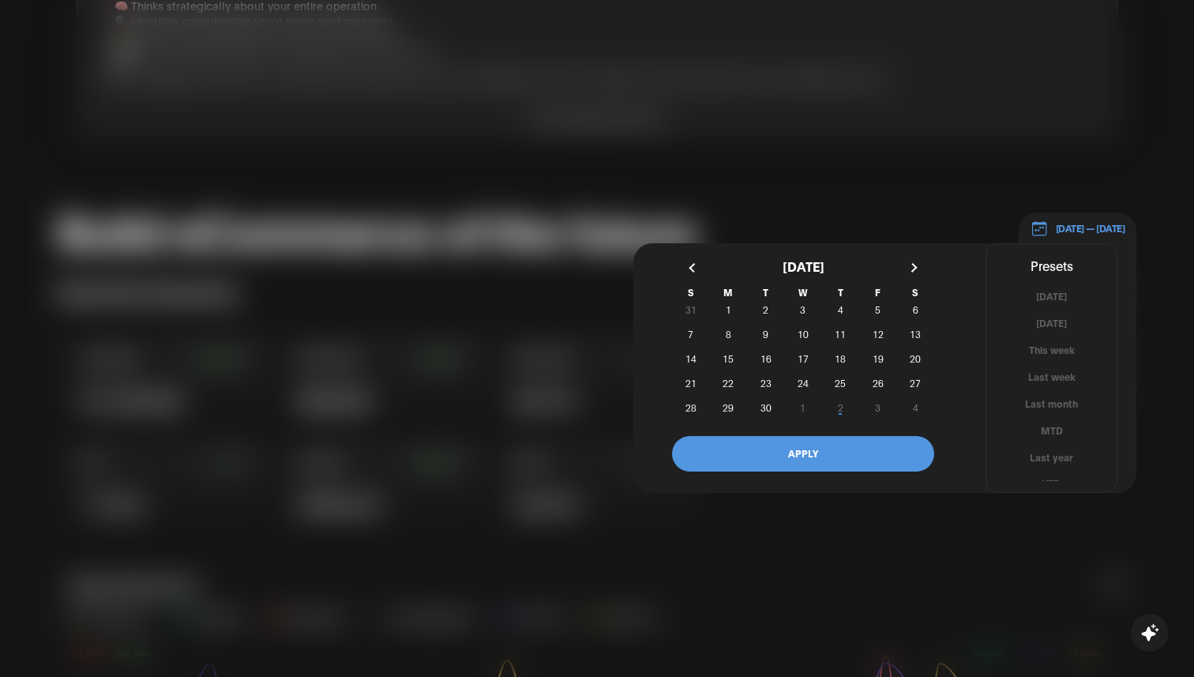
click at [698, 268] on button "button" at bounding box center [694, 267] width 28 height 28
click at [758, 309] on span "1" at bounding box center [765, 310] width 37 height 17
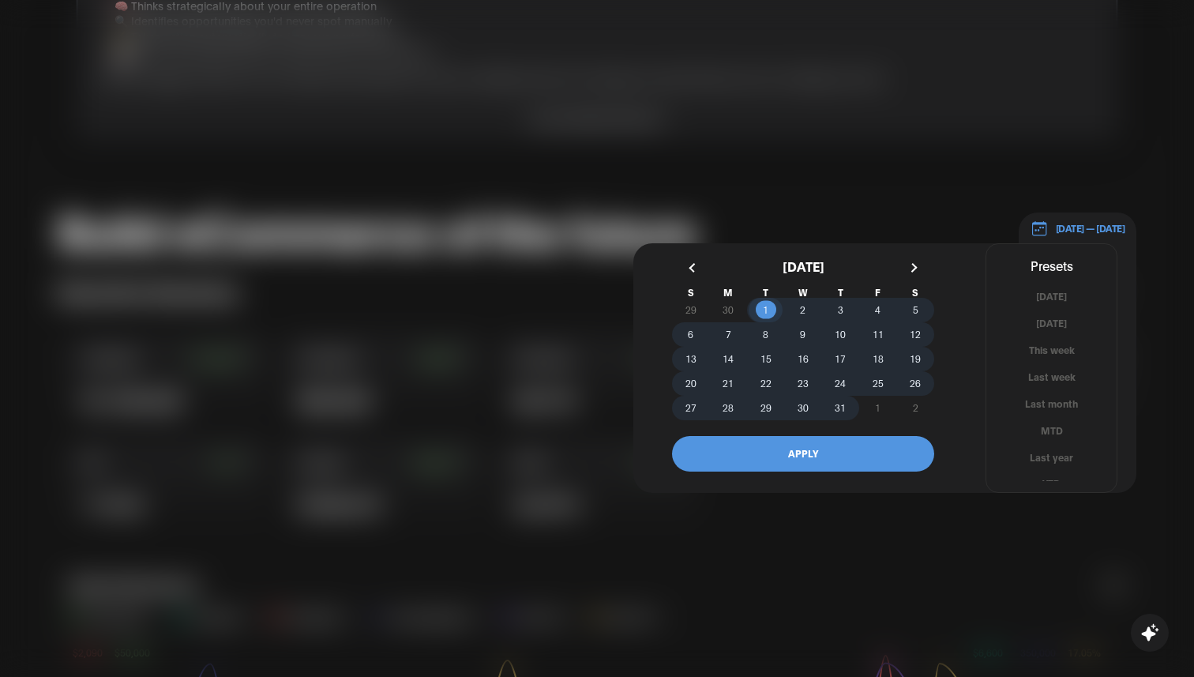
click at [830, 402] on span "31" at bounding box center [840, 407] width 37 height 17
click at [845, 448] on button "APPLY" at bounding box center [803, 454] width 262 height 36
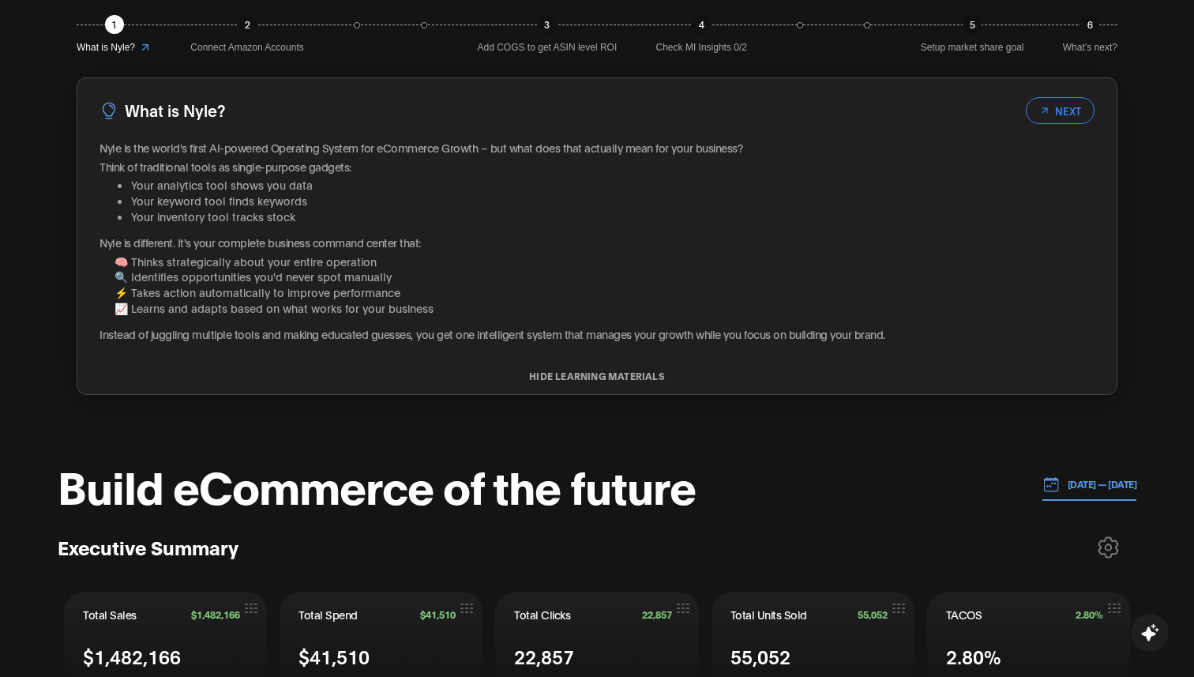
scroll to position [249, 0]
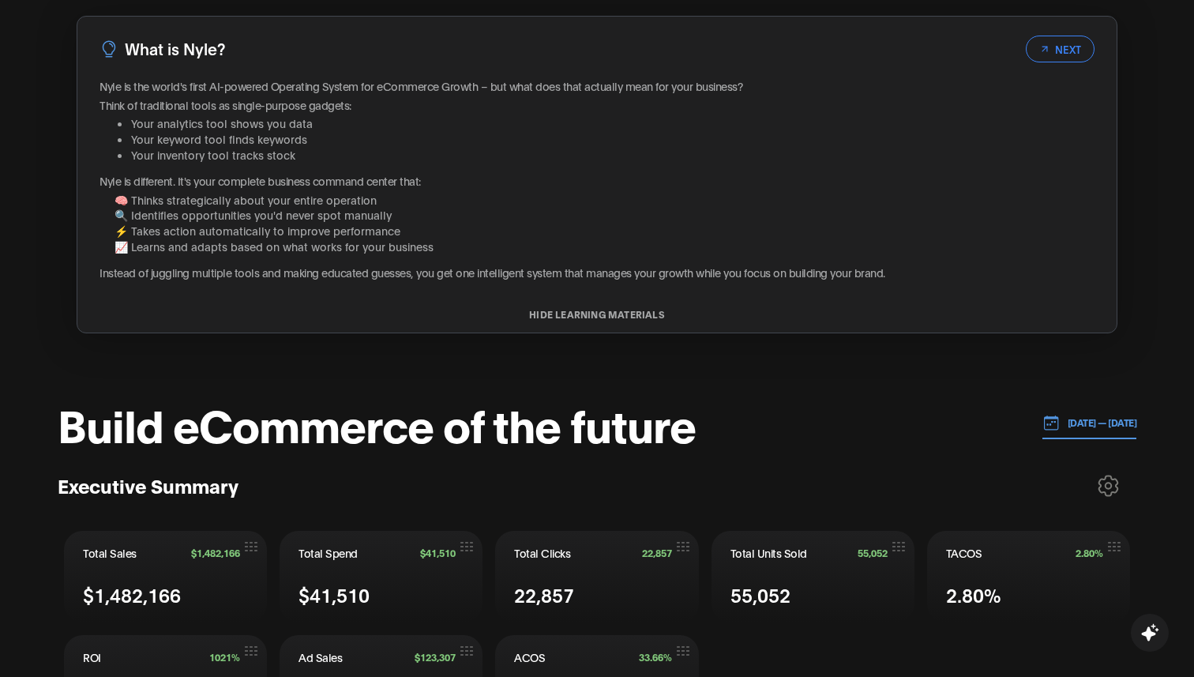
click at [1075, 411] on button "[DATE] — [DATE]" at bounding box center [1089, 423] width 95 height 32
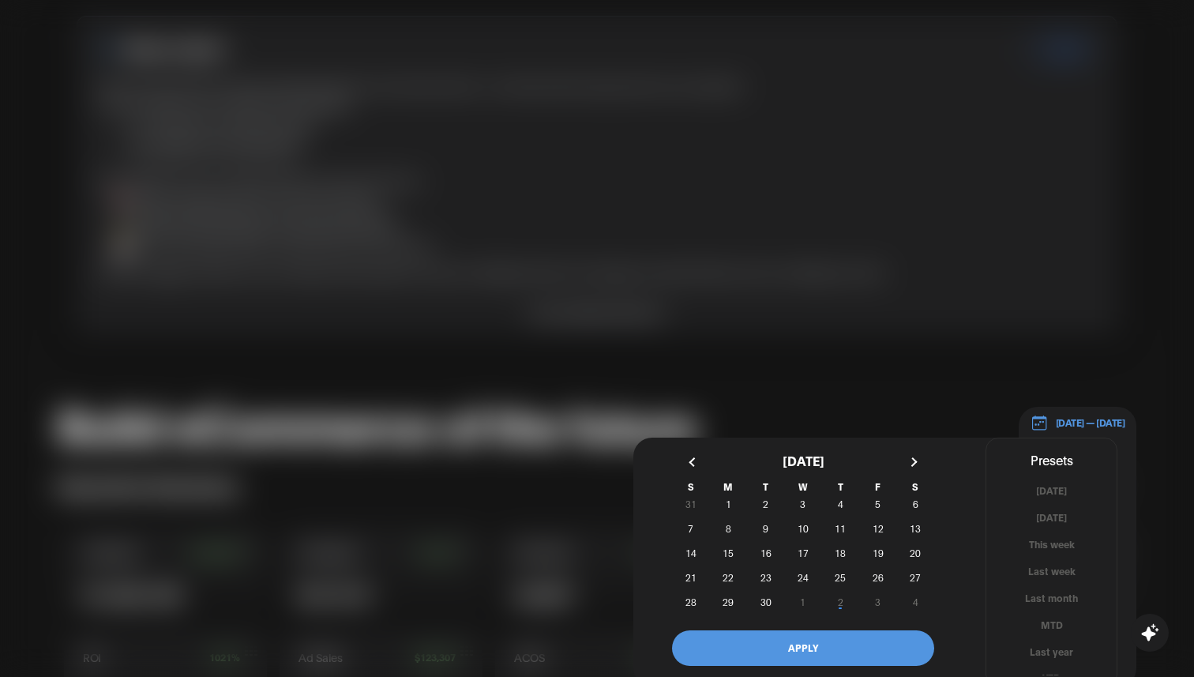
click at [935, 457] on div "[DATE] [DATE] This Week Last Week This Month Last Month - days up to [DATE] - d…" at bounding box center [803, 563] width 302 height 246
click at [912, 461] on button "button" at bounding box center [912, 462] width 28 height 28
click at [686, 467] on button "button" at bounding box center [694, 462] width 28 height 28
click at [711, 501] on span "1" at bounding box center [727, 504] width 37 height 17
drag, startPoint x: 769, startPoint y: 601, endPoint x: 784, endPoint y: 615, distance: 20.7
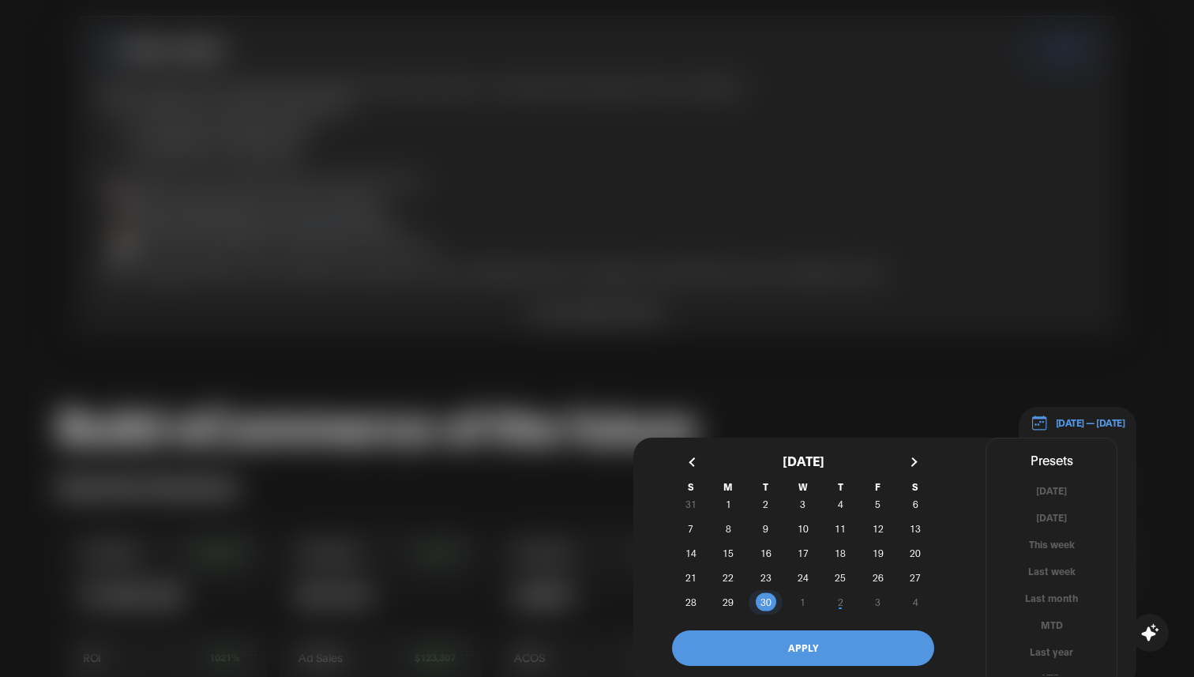
click at [769, 601] on span "30" at bounding box center [765, 601] width 11 height 28
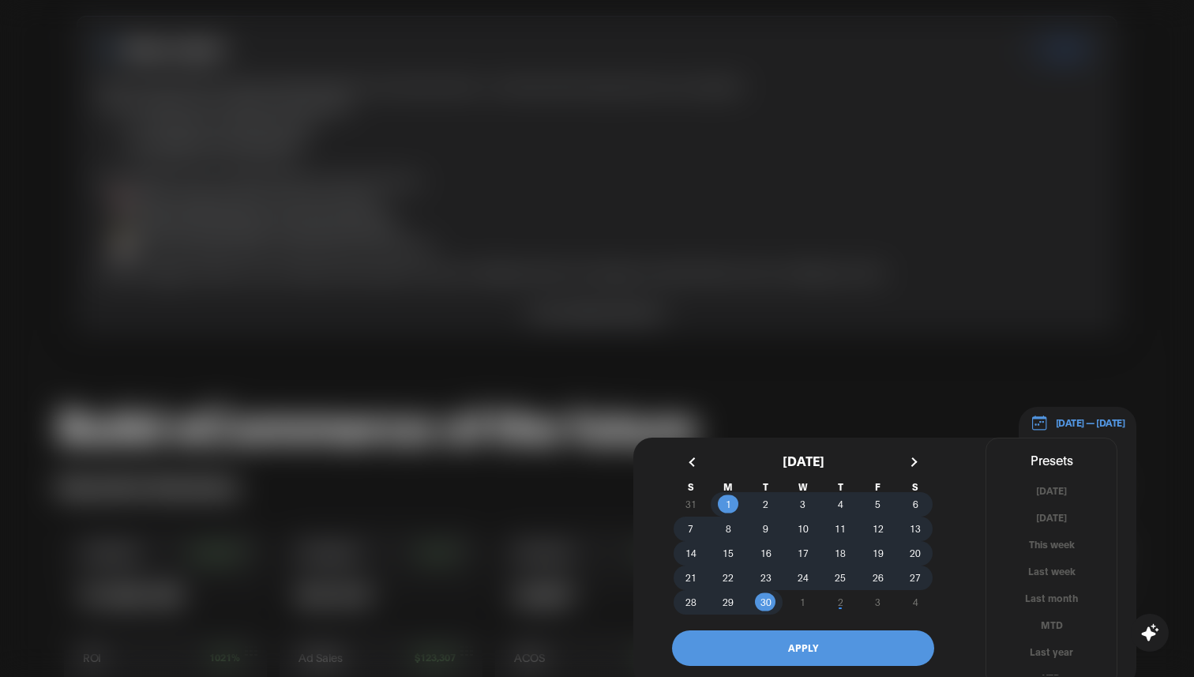
click at [807, 637] on button "APPLY" at bounding box center [803, 648] width 262 height 36
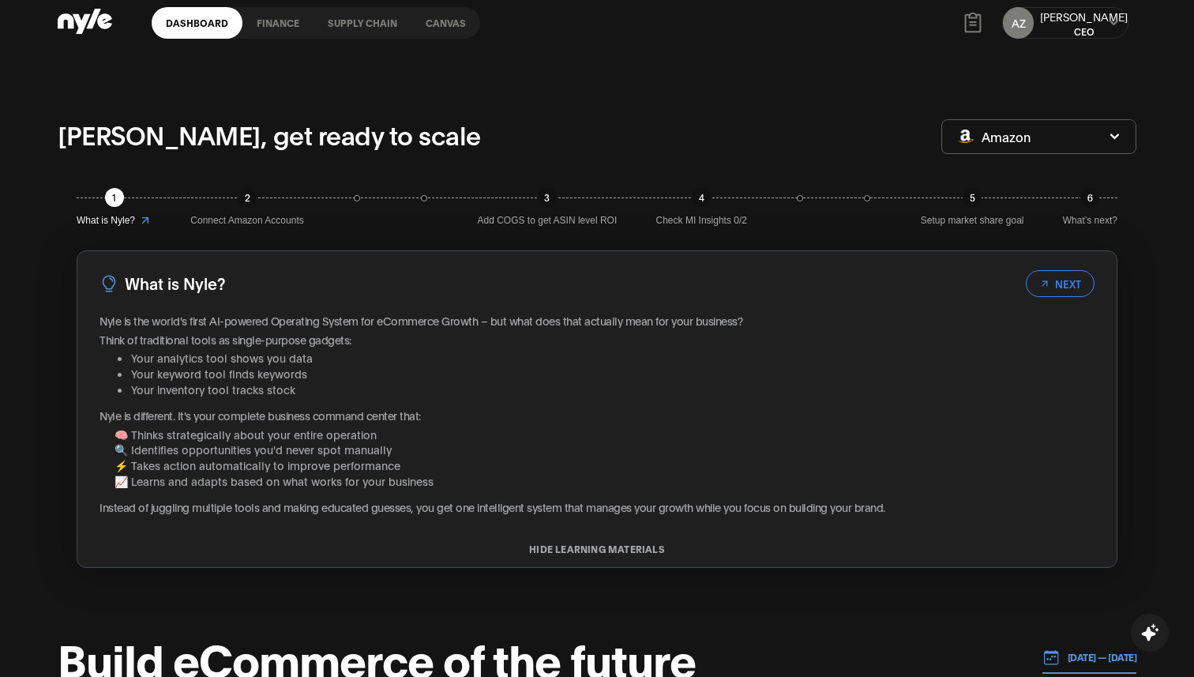
scroll to position [0, 0]
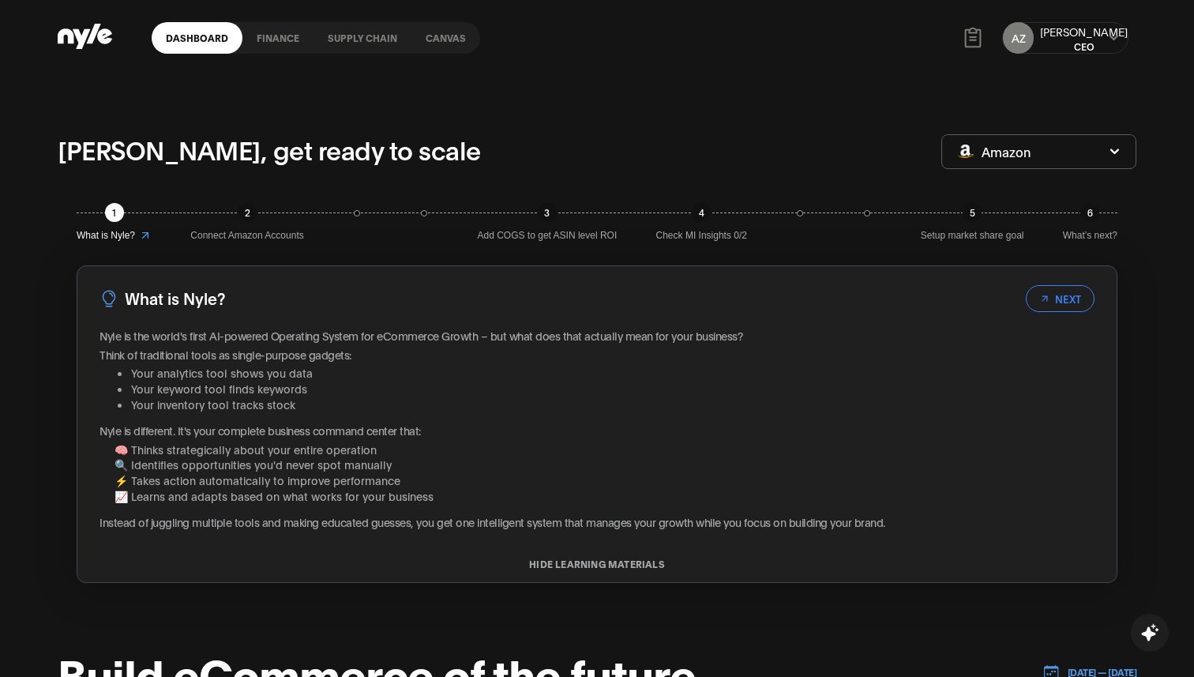
click at [389, 32] on link "Supply chain" at bounding box center [362, 38] width 98 height 32
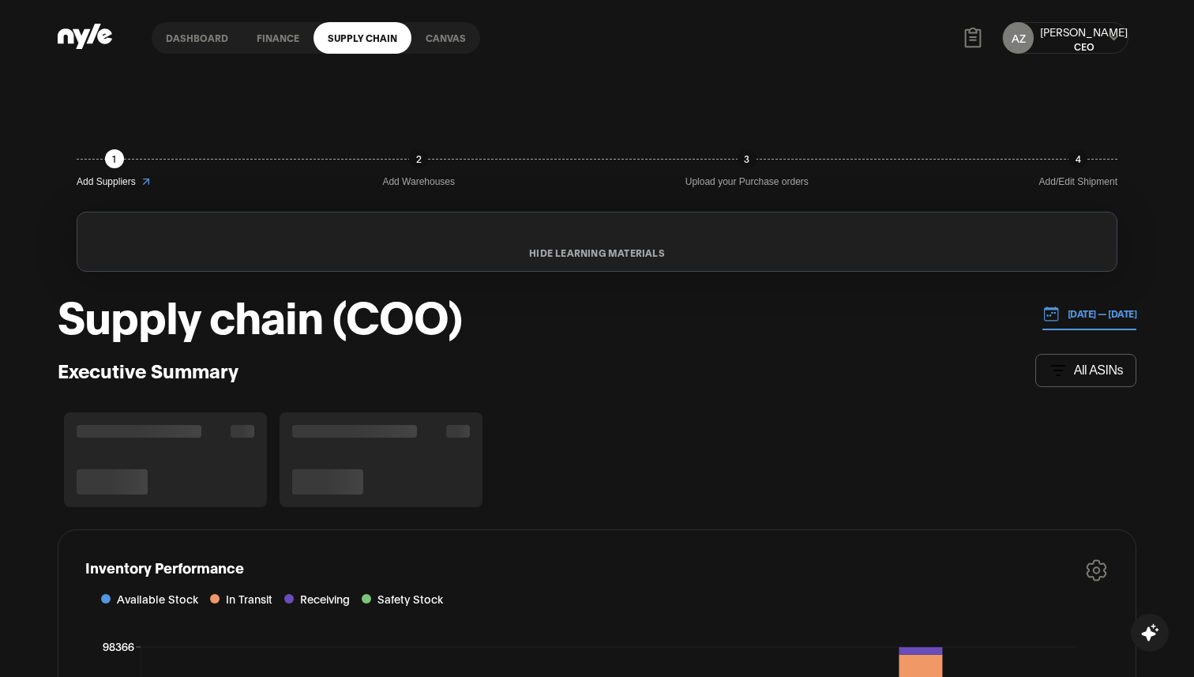
click at [1078, 58] on div "AZ Aleksei CEO" at bounding box center [1065, 37] width 142 height 47
click at [1086, 47] on div "AZ Aleksei CEO" at bounding box center [1065, 38] width 126 height 32
click at [1103, 38] on div "AZ Aleksei CEO" at bounding box center [1065, 38] width 126 height 32
click at [1115, 39] on icon at bounding box center [1113, 37] width 10 height 9
